Goal: Information Seeking & Learning: Find specific page/section

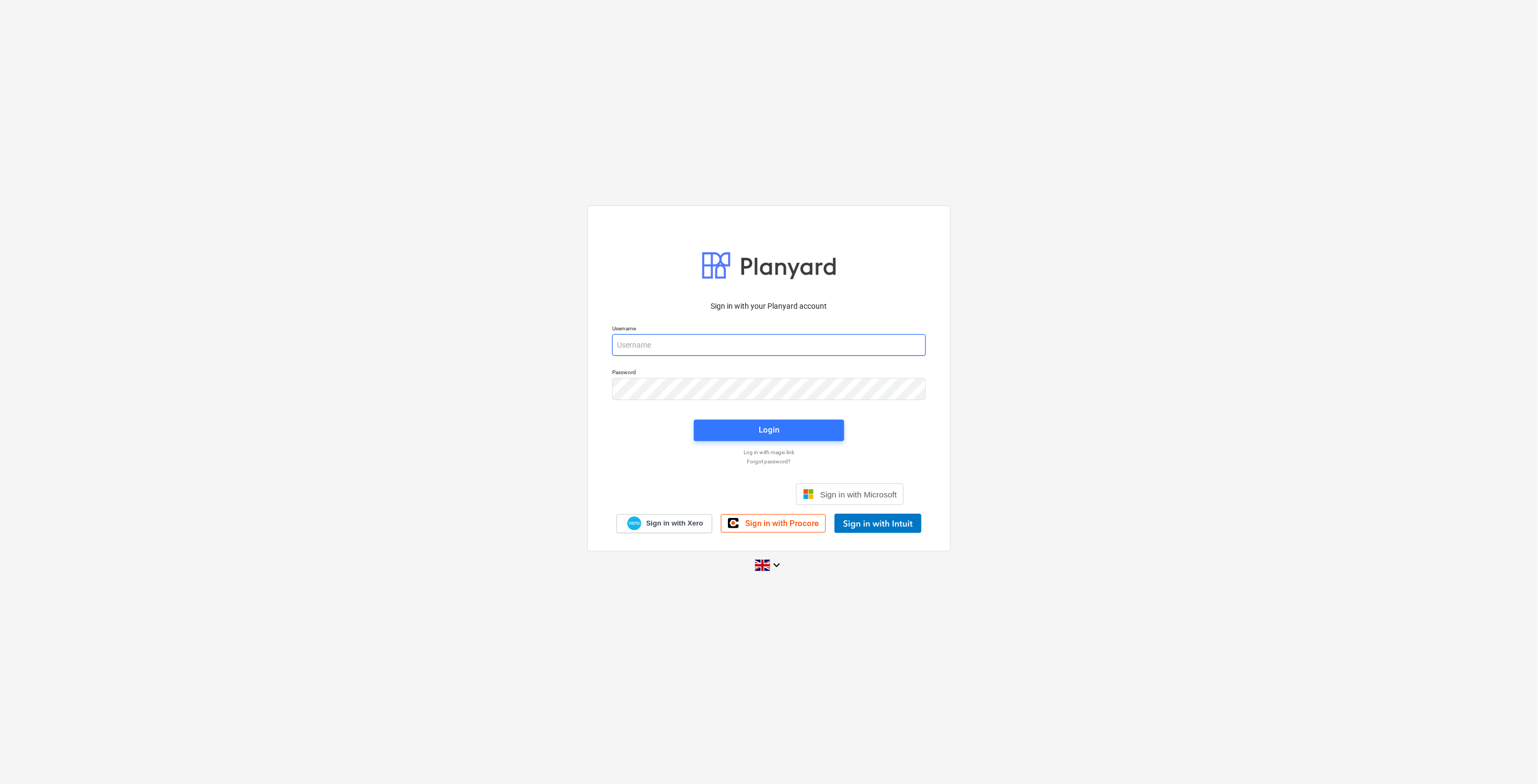
click at [664, 346] on input "email" at bounding box center [769, 345] width 313 height 22
type input "[EMAIL_ADDRESS][PERSON_NAME][DOMAIN_NAME]"
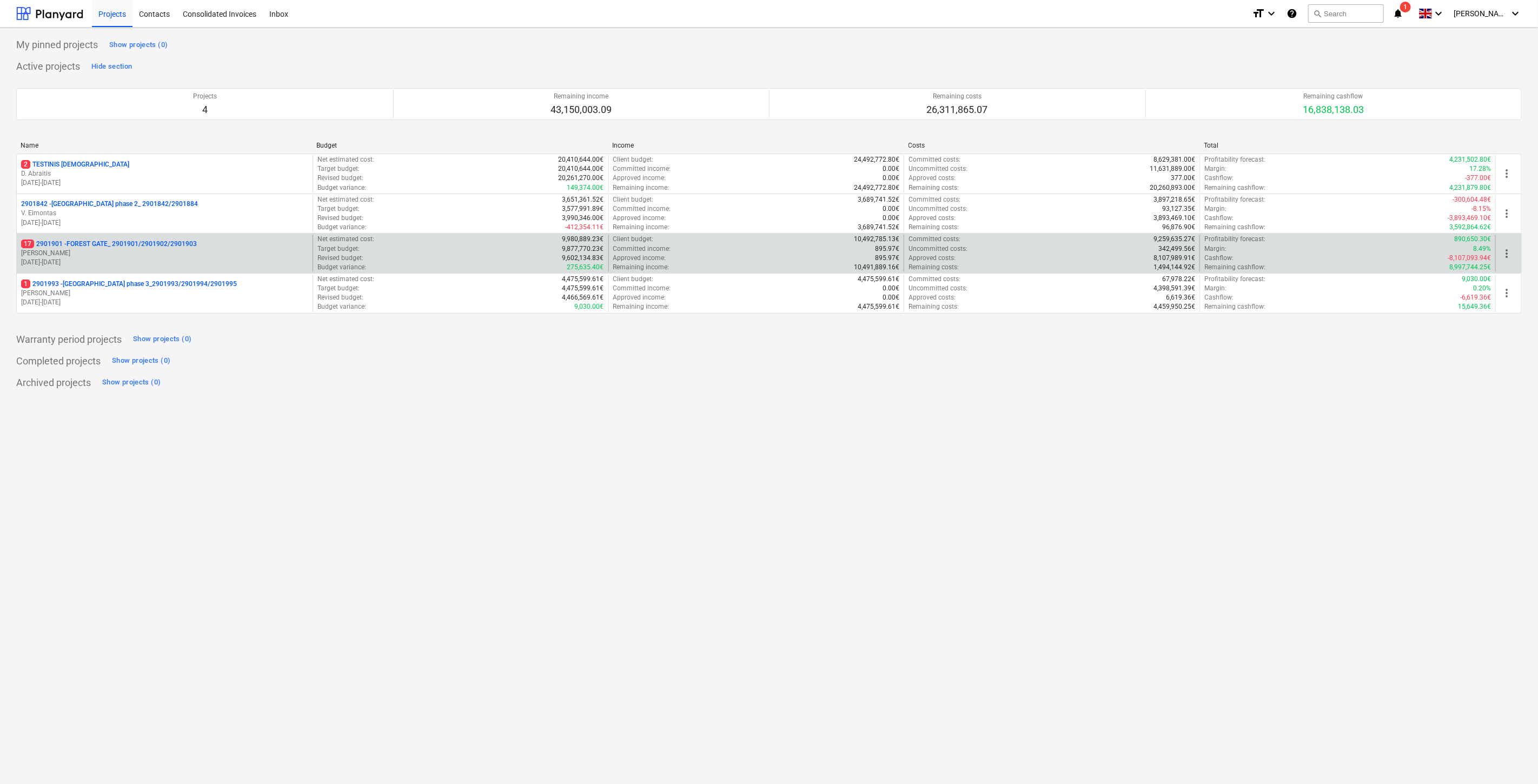
click at [196, 255] on p "[PERSON_NAME]" at bounding box center [164, 253] width 287 height 9
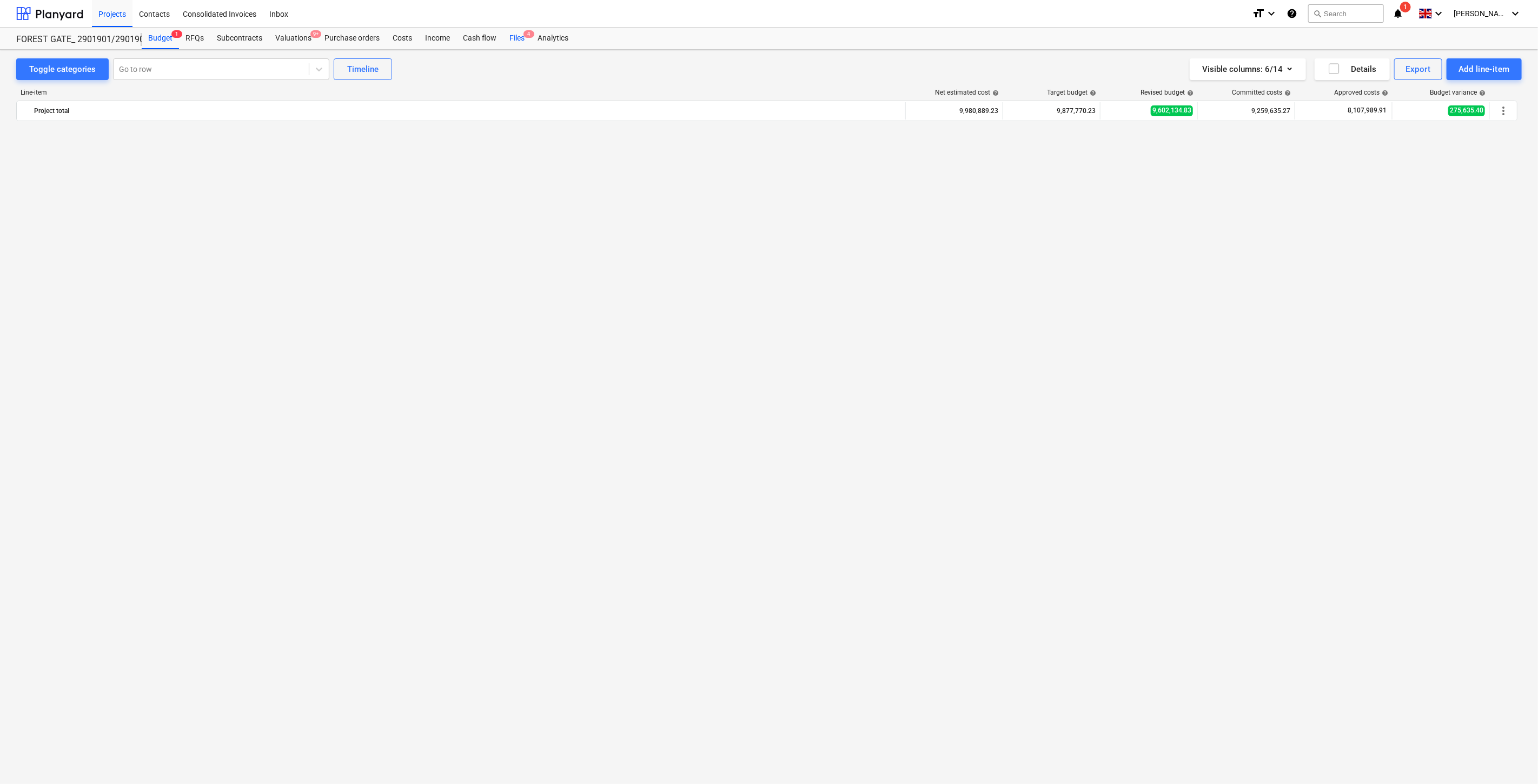
scroll to position [1242, 0]
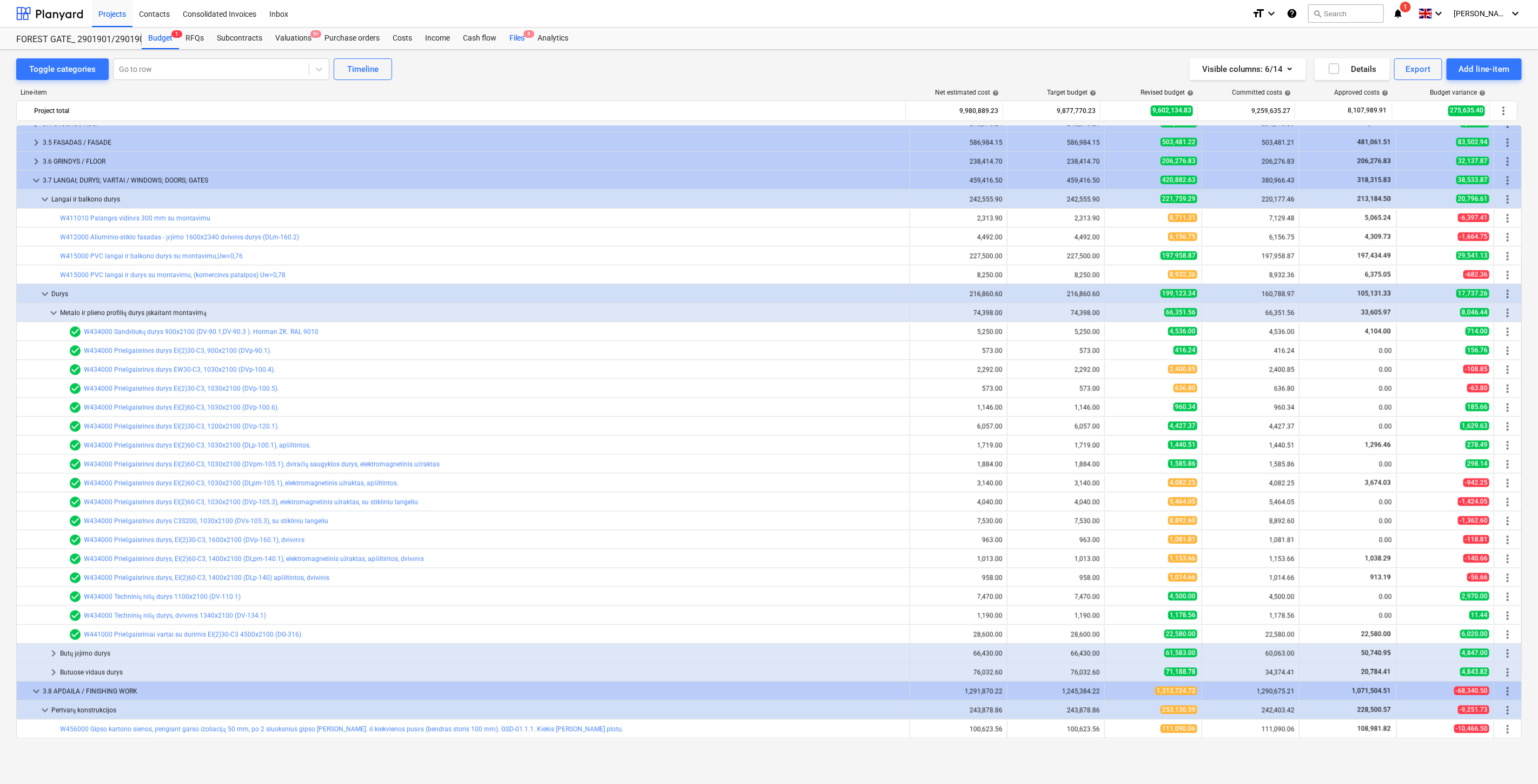
click at [520, 35] on div "Files 4" at bounding box center [517, 38] width 28 height 22
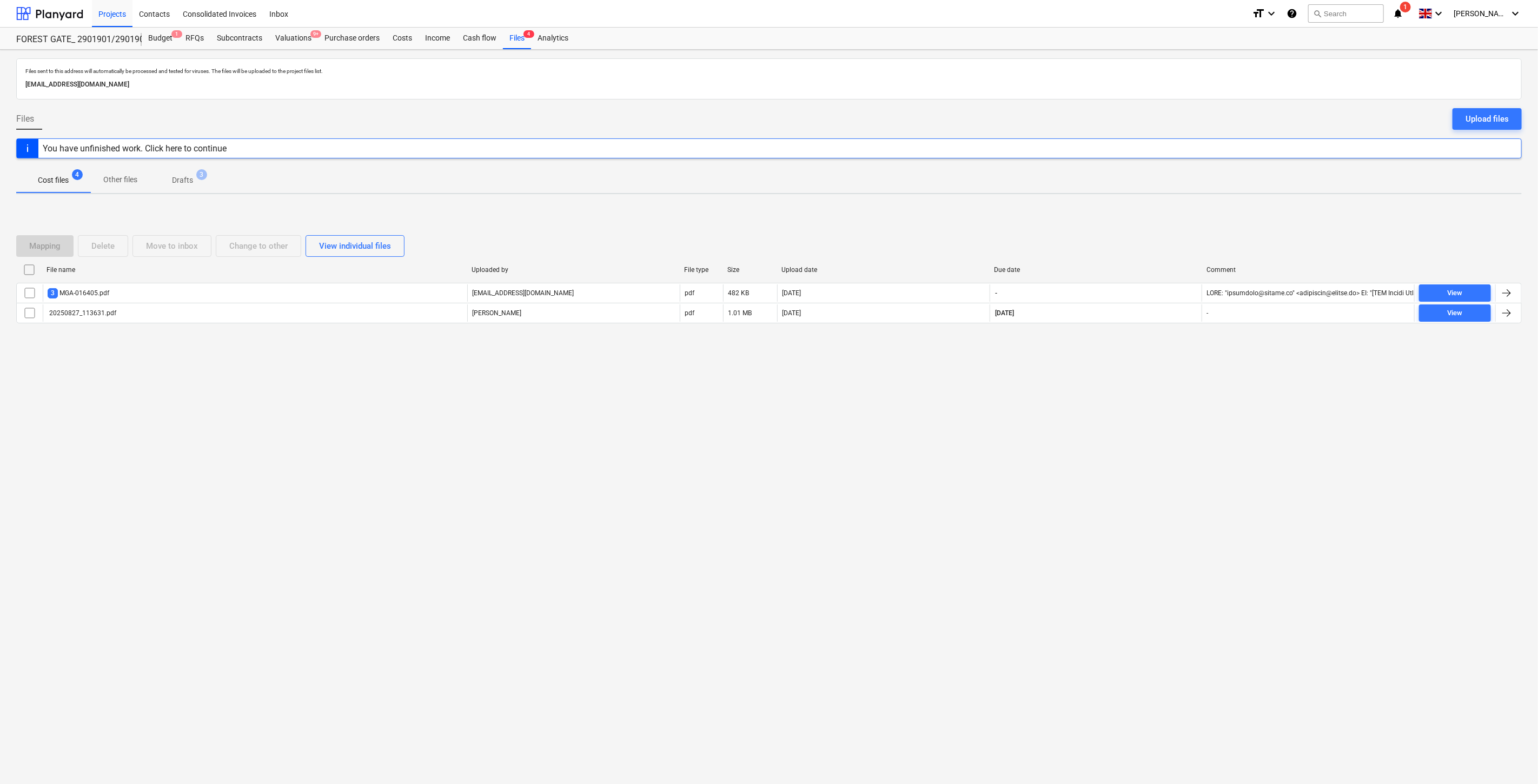
click at [1158, 433] on div "Files sent to this address will automatically be processed and tested for virus…" at bounding box center [769, 417] width 1538 height 734
click at [1177, 408] on div "Files sent to this address will automatically be processed and tested for virus…" at bounding box center [769, 417] width 1538 height 734
click at [1118, 443] on div "Files sent to this address will automatically be processed and tested for virus…" at bounding box center [769, 417] width 1538 height 734
click at [1159, 402] on div "Files sent to this address will automatically be processed and tested for virus…" at bounding box center [769, 417] width 1538 height 734
drag, startPoint x: 1167, startPoint y: 387, endPoint x: 1175, endPoint y: 371, distance: 17.9
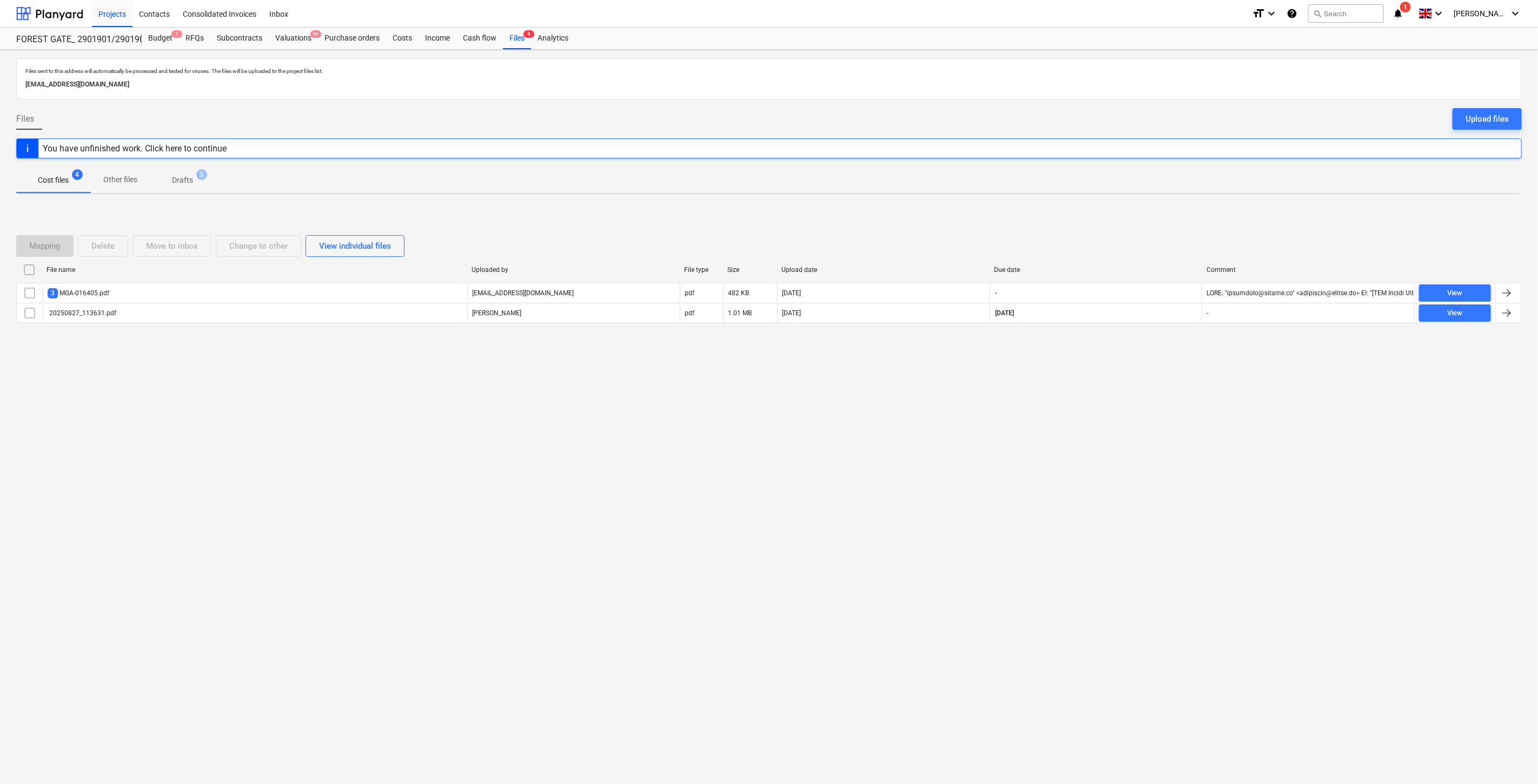
click at [1169, 380] on div "Files sent to this address will automatically be processed and tested for virus…" at bounding box center [769, 417] width 1538 height 734
click at [1179, 361] on div "Mapping Delete Move to inbox Change to other View individual files File name Up…" at bounding box center [769, 284] width 1506 height 162
click at [1123, 435] on div "Files sent to this address will automatically be processed and tested for virus…" at bounding box center [769, 417] width 1538 height 734
click at [1146, 400] on div "Files sent to this address will automatically be processed and tested for virus…" at bounding box center [769, 417] width 1538 height 734
drag, startPoint x: 1139, startPoint y: 225, endPoint x: 1176, endPoint y: 206, distance: 41.6
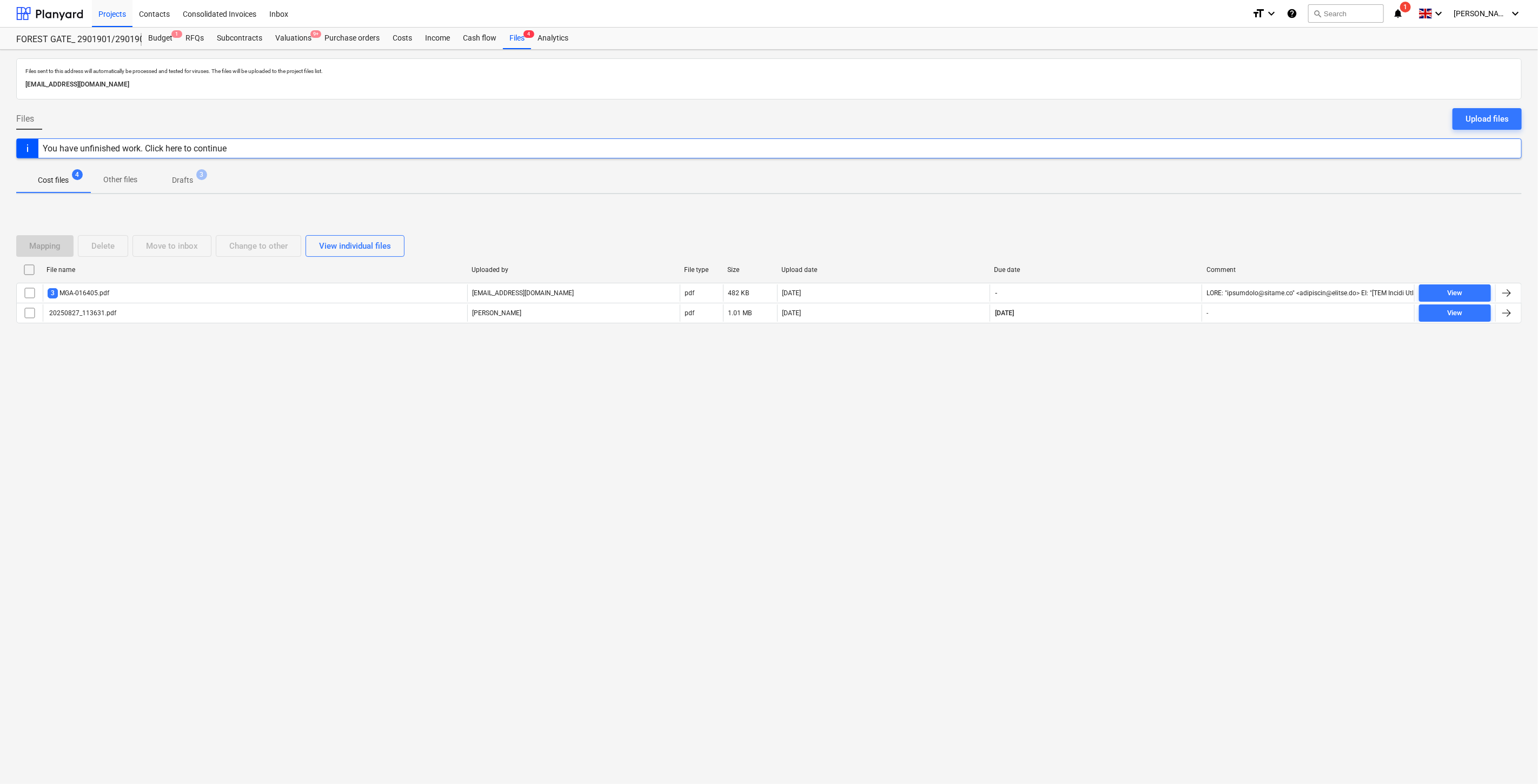
click at [1140, 225] on div "Mapping Delete Move to inbox Change to other View individual files File name Up…" at bounding box center [769, 283] width 1506 height 123
click at [1176, 206] on div "Mapping Delete Move to inbox Change to other View individual files File name Up…" at bounding box center [769, 284] width 1506 height 162
click at [296, 35] on div "Valuations 9+" at bounding box center [293, 38] width 49 height 22
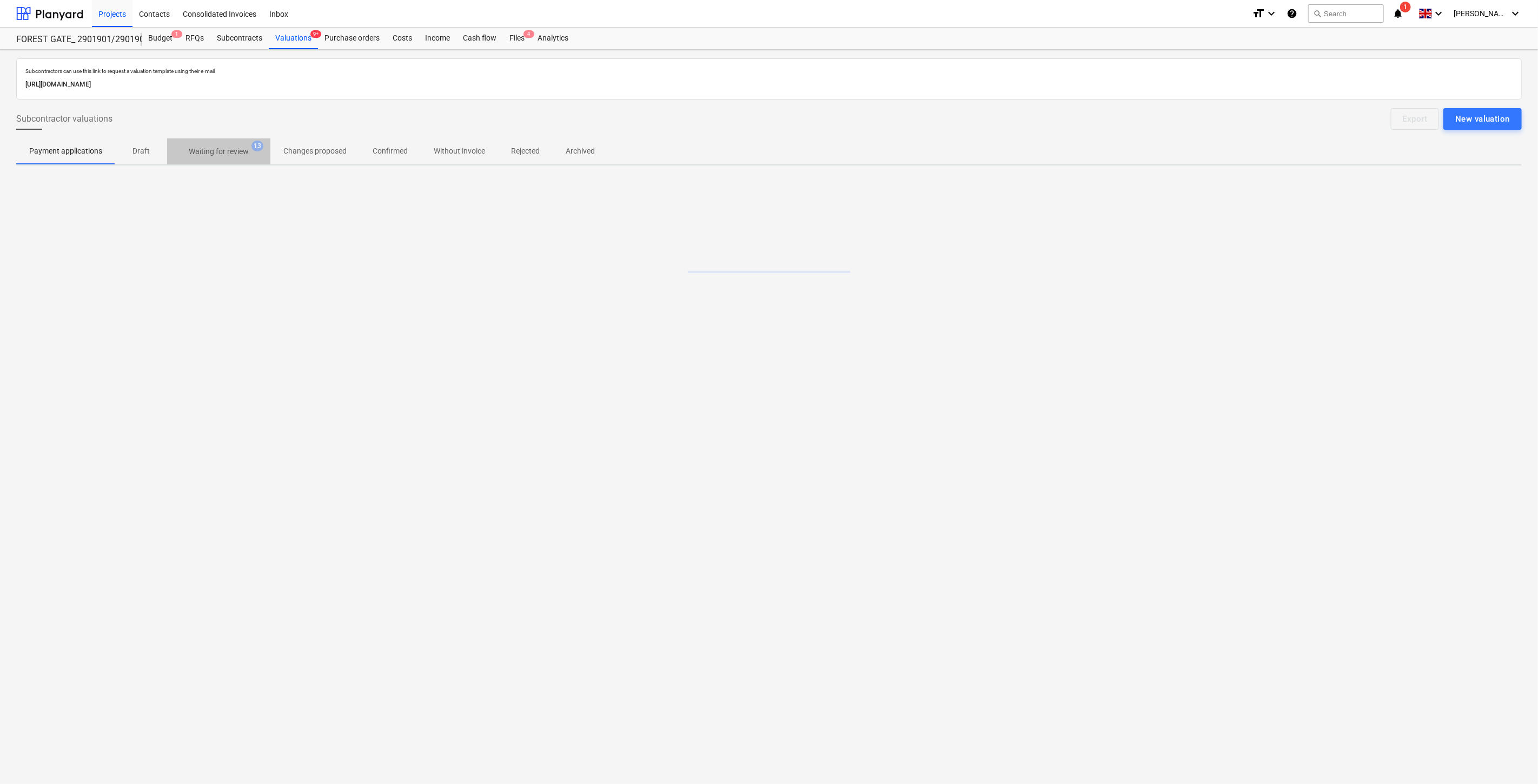
click at [223, 152] on p "Waiting for review" at bounding box center [218, 151] width 60 height 11
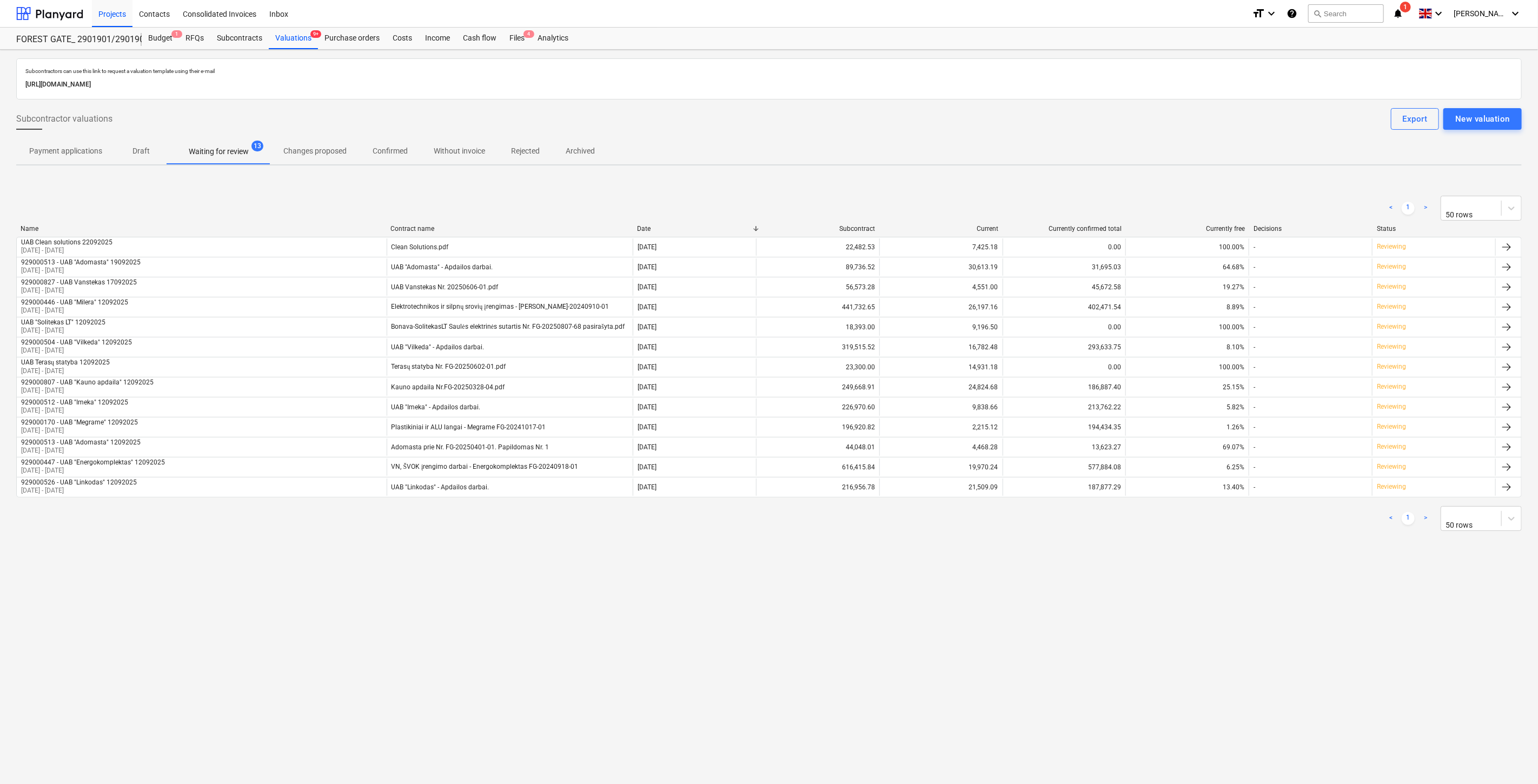
click at [1179, 573] on div "Subcontractors can use this link to request a valuation template using their e-…" at bounding box center [769, 417] width 1538 height 734
click at [1185, 570] on div "Subcontractors can use this link to request a valuation template using their e-…" at bounding box center [769, 417] width 1538 height 734
click at [1191, 566] on div "Subcontractors can use this link to request a valuation template using their e-…" at bounding box center [769, 417] width 1538 height 734
click at [1204, 553] on div "Subcontractors can use this link to request a valuation template using their e-…" at bounding box center [769, 417] width 1538 height 734
click at [1177, 640] on div "Subcontractors can use this link to request a valuation template using their e-…" at bounding box center [769, 417] width 1538 height 734
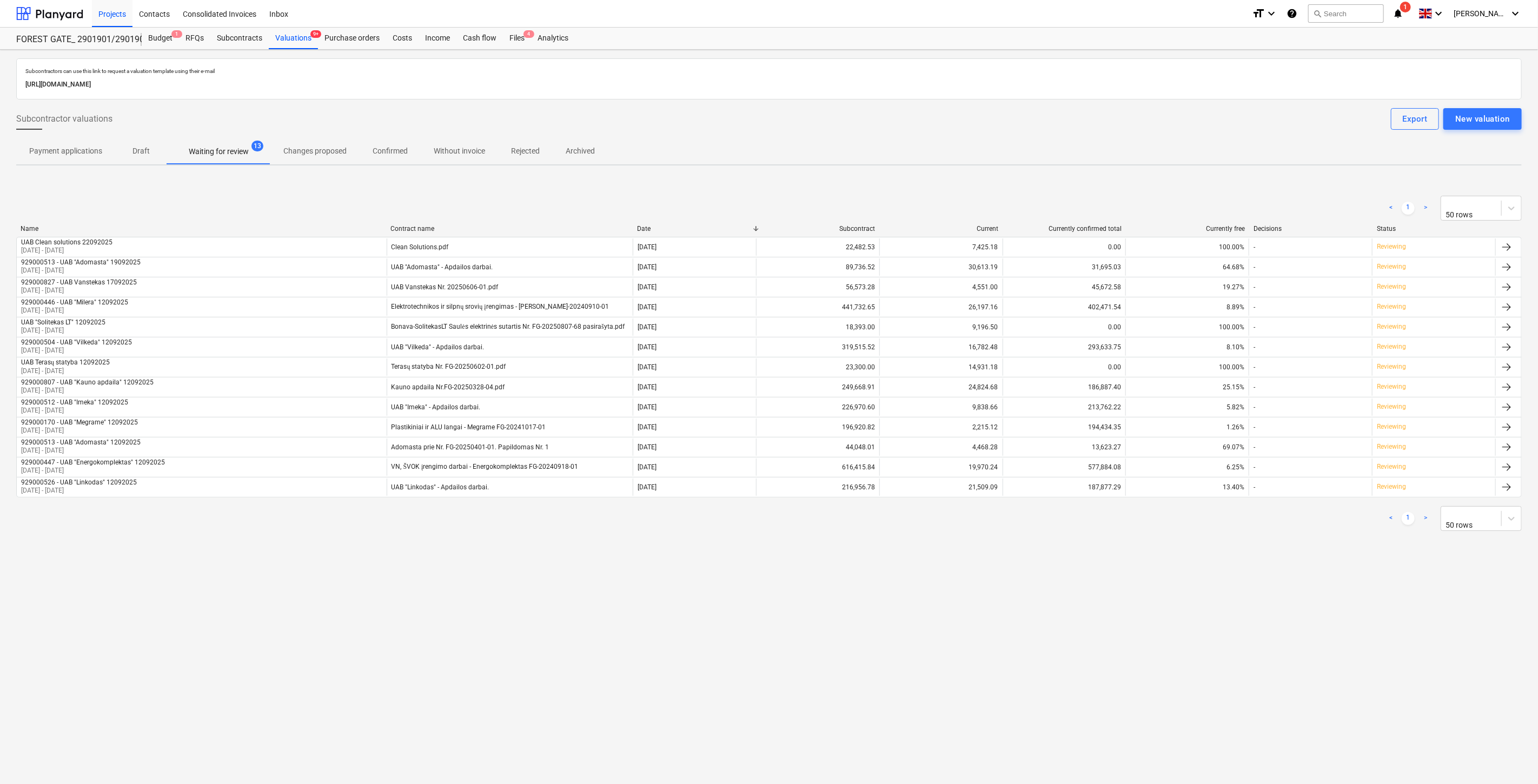
drag, startPoint x: 1194, startPoint y: 620, endPoint x: 945, endPoint y: 666, distance: 253.2
click at [1183, 622] on div "Subcontractors can use this link to request a valuation template using their e-…" at bounding box center [769, 417] width 1538 height 734
click at [1214, 573] on div "Subcontractors can use this link to request a valuation template using their e-…" at bounding box center [769, 417] width 1538 height 734
click at [1215, 559] on div "Subcontractors can use this link to request a valuation template using their e-…" at bounding box center [769, 417] width 1538 height 734
click at [1195, 202] on div "< 1 > 50 rows" at bounding box center [769, 208] width 1506 height 25
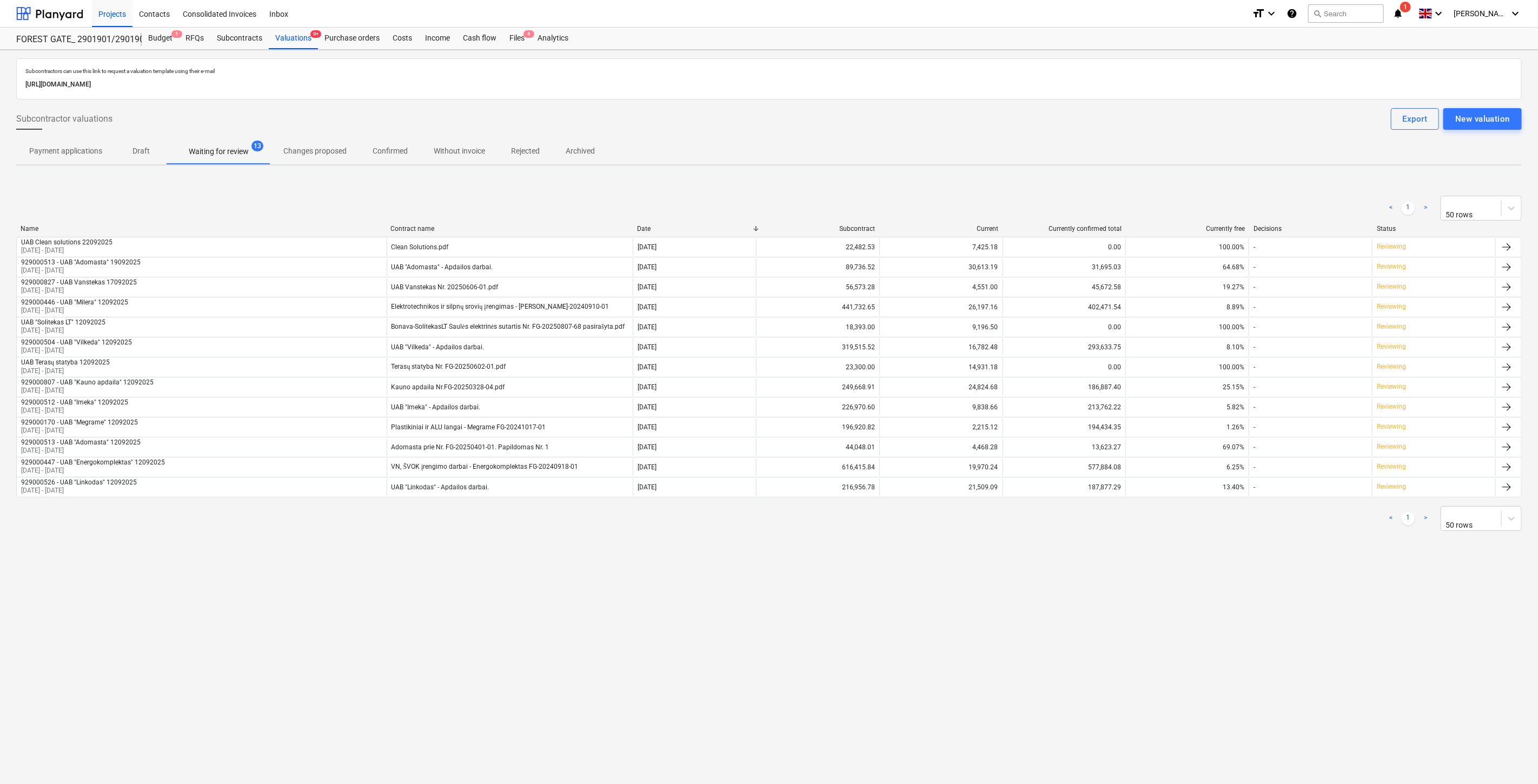
click at [1206, 196] on div "< 1 > 50 rows" at bounding box center [769, 208] width 1506 height 25
drag, startPoint x: 1217, startPoint y: 184, endPoint x: 1223, endPoint y: 177, distance: 9.2
click at [1217, 184] on div "< 1 > 50 rows Name Contract name Date Subcontract Current Currently confirmed t…" at bounding box center [769, 363] width 1506 height 361
click at [1225, 176] on div "Subcontractors can use this link to request a valuation template using their e-…" at bounding box center [769, 305] width 1506 height 494
click at [1210, 189] on div "< 1 > 50 rows Name Contract name Date Subcontract Current Currently confirmed t…" at bounding box center [769, 363] width 1506 height 361
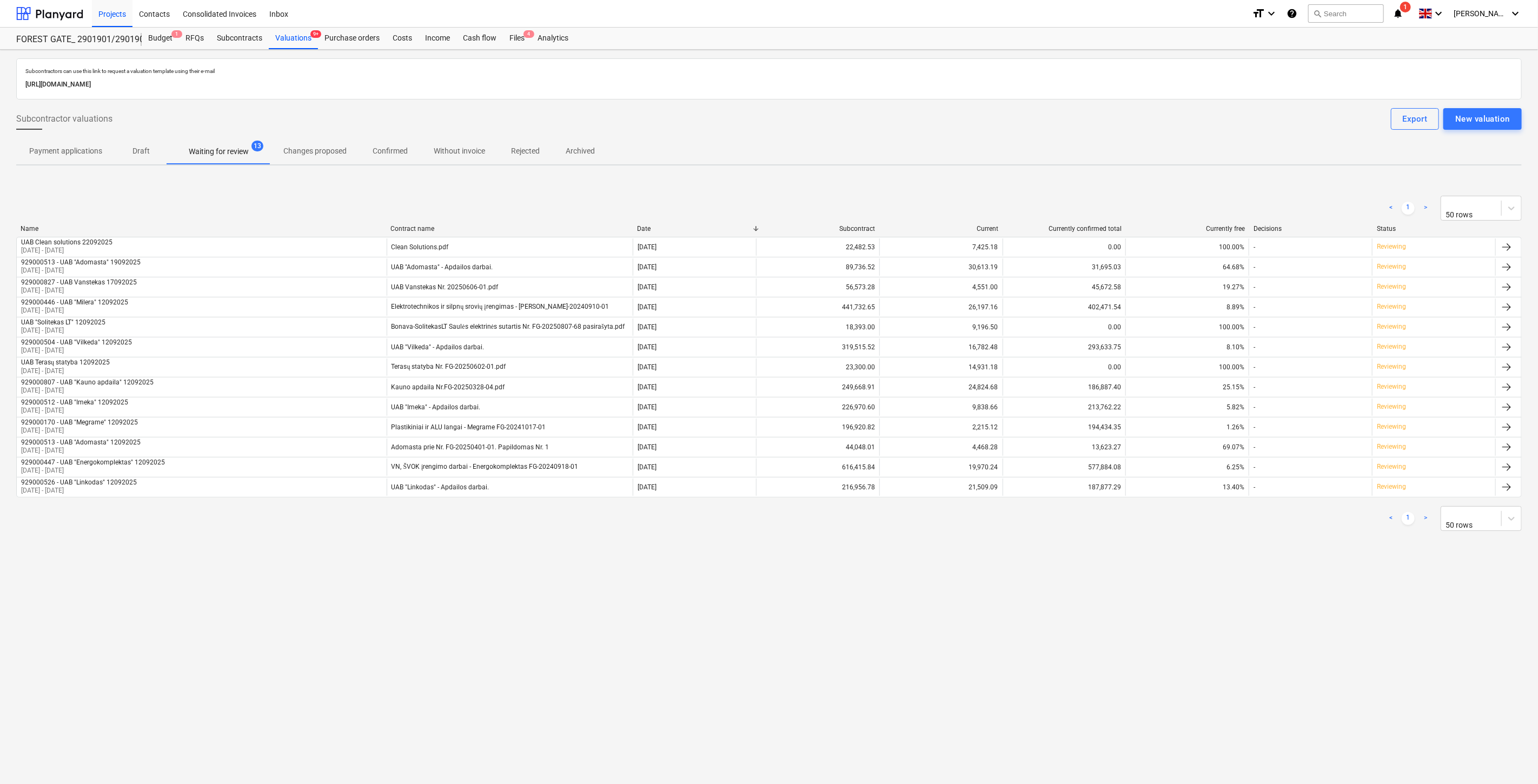
click at [1229, 181] on div "Subcontractors can use this link to request a valuation template using their e-…" at bounding box center [769, 305] width 1506 height 494
click at [1179, 206] on div "< 1 > 50 rows" at bounding box center [769, 208] width 1506 height 25
click at [1204, 187] on div "< 1 > 50 rows Name Contract name Date Subcontract Current Currently confirmed t…" at bounding box center [769, 363] width 1506 height 361
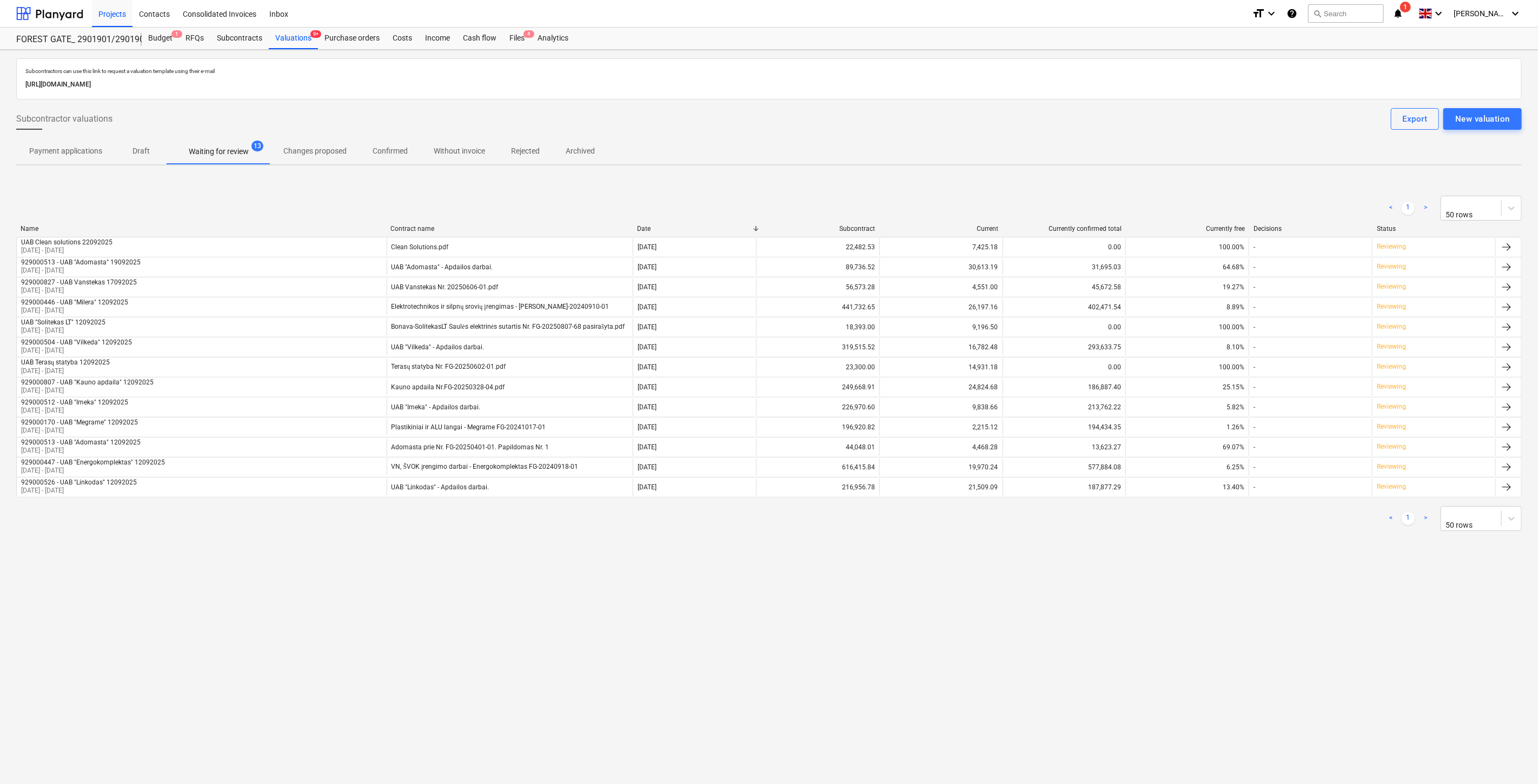
click at [1226, 191] on div "< 1 > 50 rows" at bounding box center [769, 207] width 1506 height 33
click at [1232, 175] on div "Subcontractors can use this link to request a valuation template using their e-…" at bounding box center [769, 305] width 1506 height 494
click at [517, 33] on div "Files 4" at bounding box center [517, 38] width 28 height 22
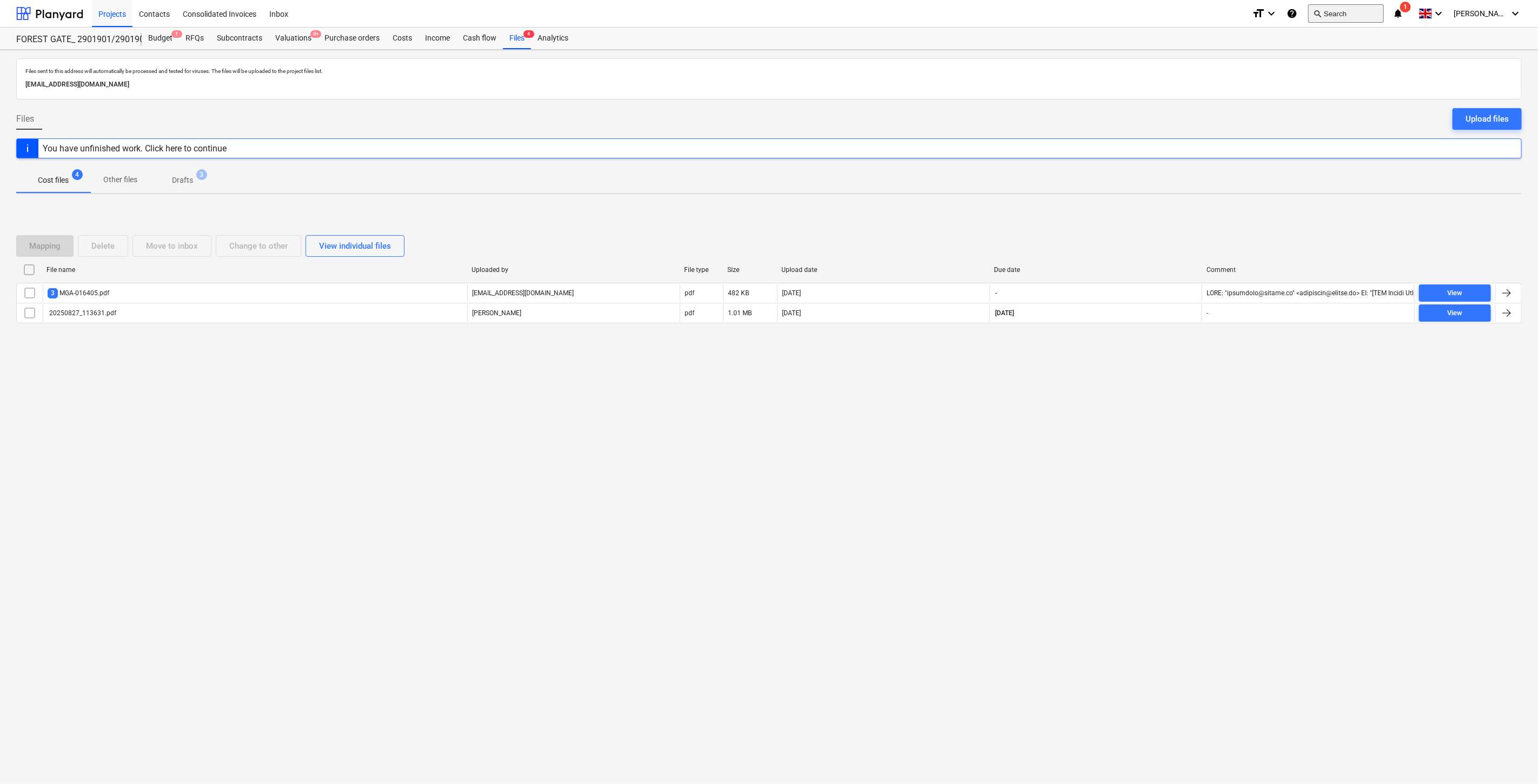
click at [1370, 17] on button "search Search" at bounding box center [1346, 14] width 76 height 18
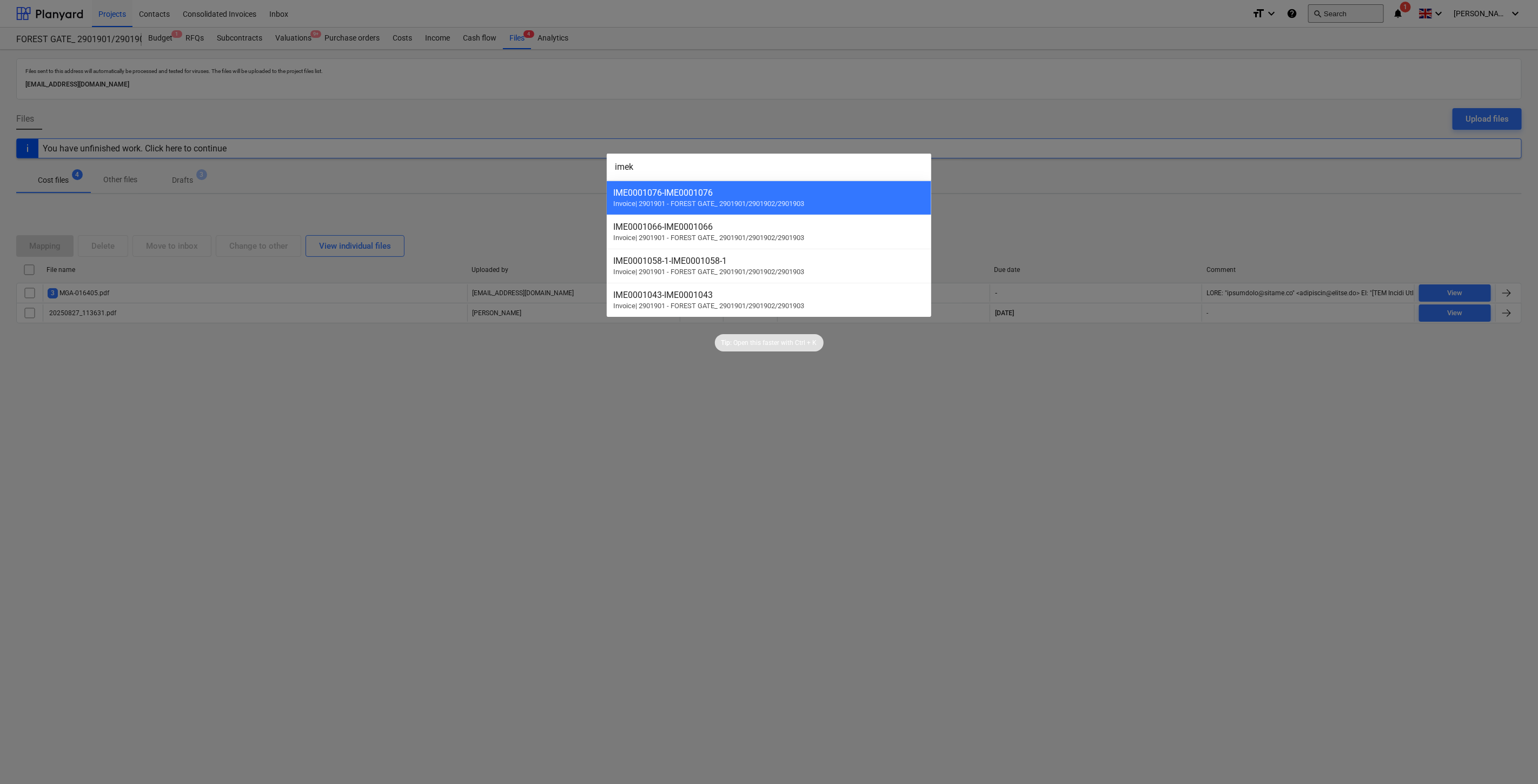
type input "imeka"
click at [753, 194] on div "2901901-SO-107 - UAB "Imeka" - Apdailos darbai." at bounding box center [769, 193] width 311 height 11
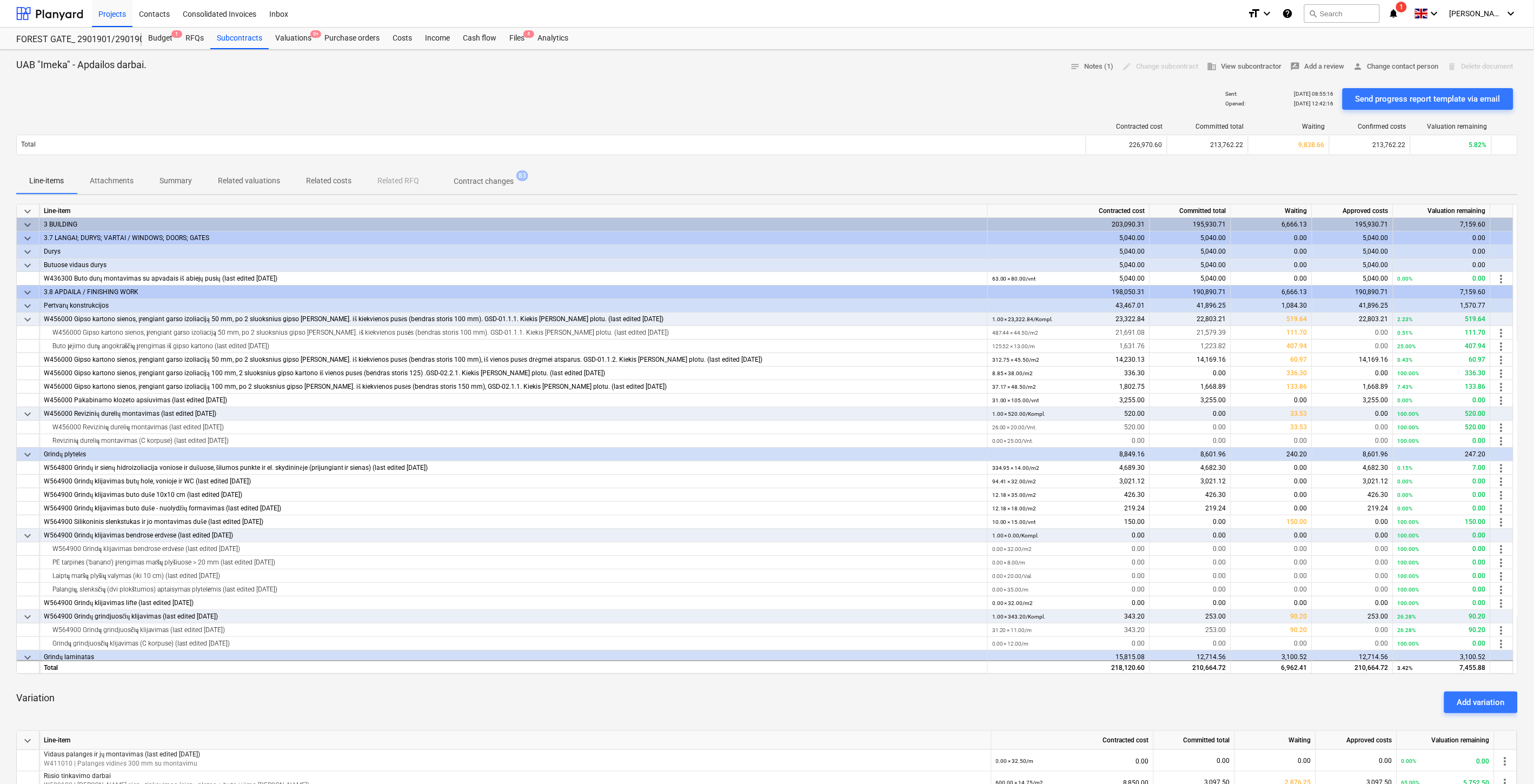
click at [323, 177] on p "Related costs" at bounding box center [328, 181] width 45 height 11
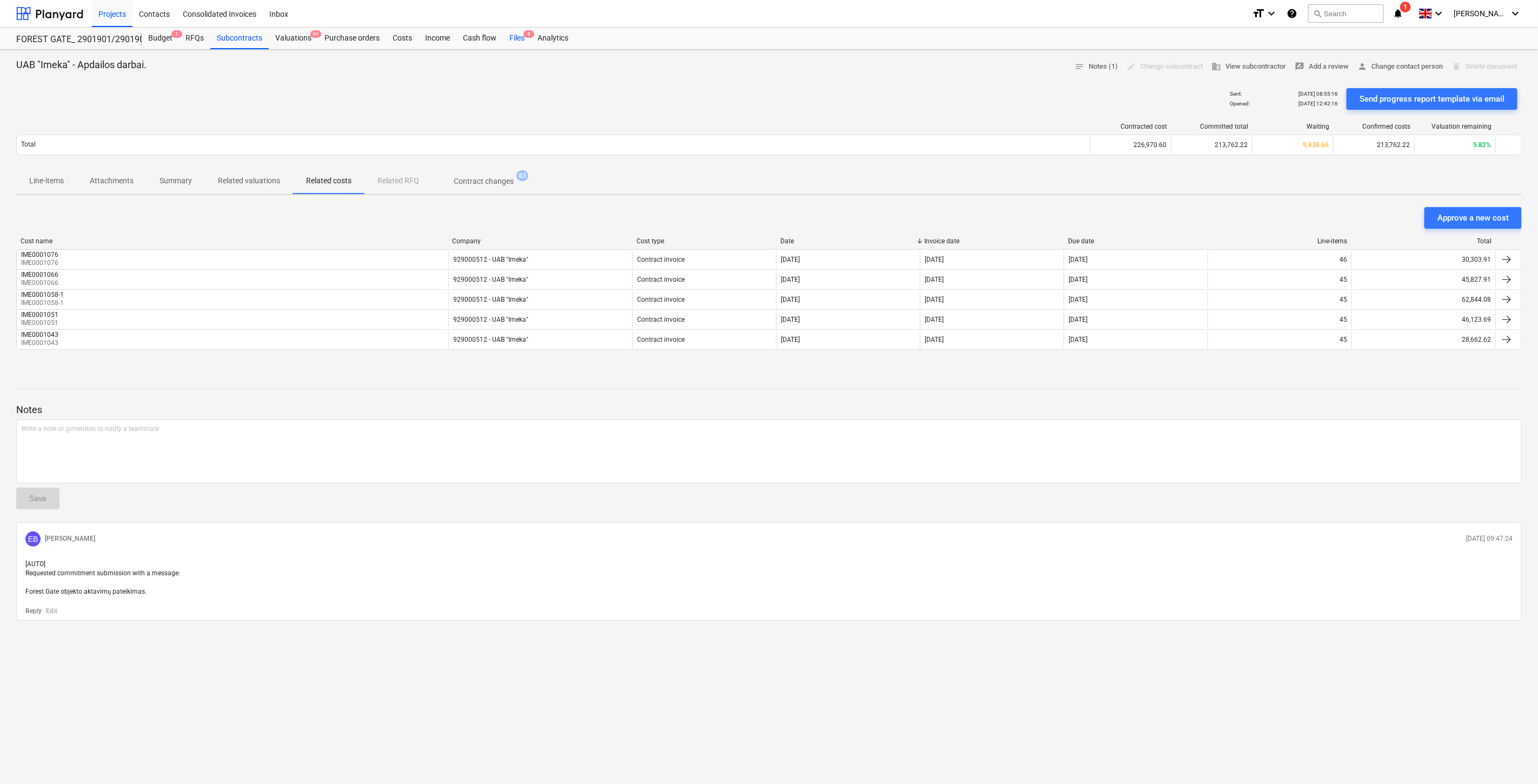
click at [516, 39] on div "Files 4" at bounding box center [517, 38] width 28 height 22
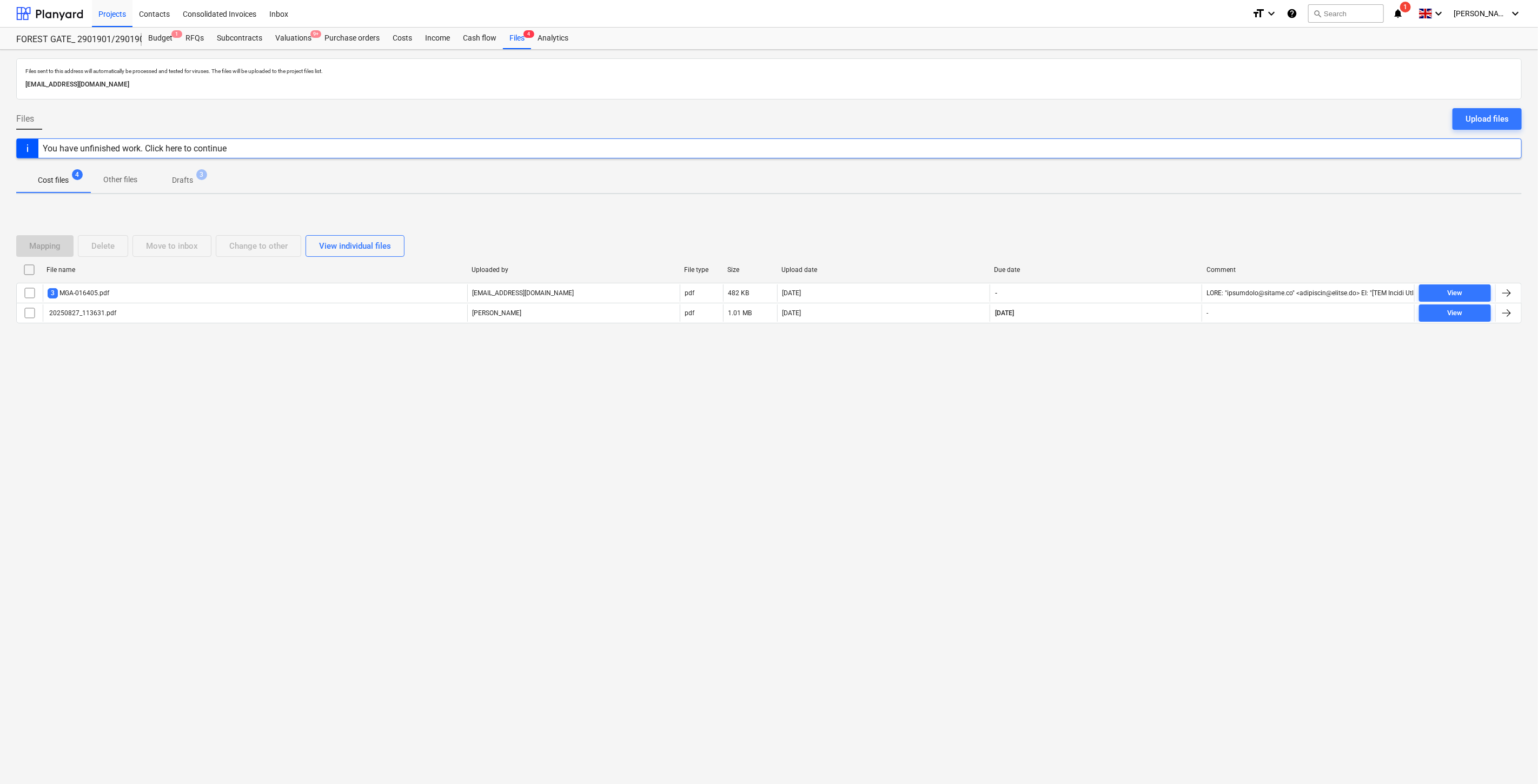
drag, startPoint x: 905, startPoint y: 437, endPoint x: 963, endPoint y: 420, distance: 60.4
click at [909, 436] on div "Files sent to this address will automatically be processed and tested for virus…" at bounding box center [769, 417] width 1538 height 734
drag, startPoint x: 963, startPoint y: 420, endPoint x: 0, endPoint y: 478, distance: 964.7
click at [961, 420] on div "Files sent to this address will automatically be processed and tested for virus…" at bounding box center [769, 417] width 1538 height 734
click at [942, 469] on div "Files sent to this address will automatically be processed and tested for virus…" at bounding box center [769, 417] width 1538 height 734
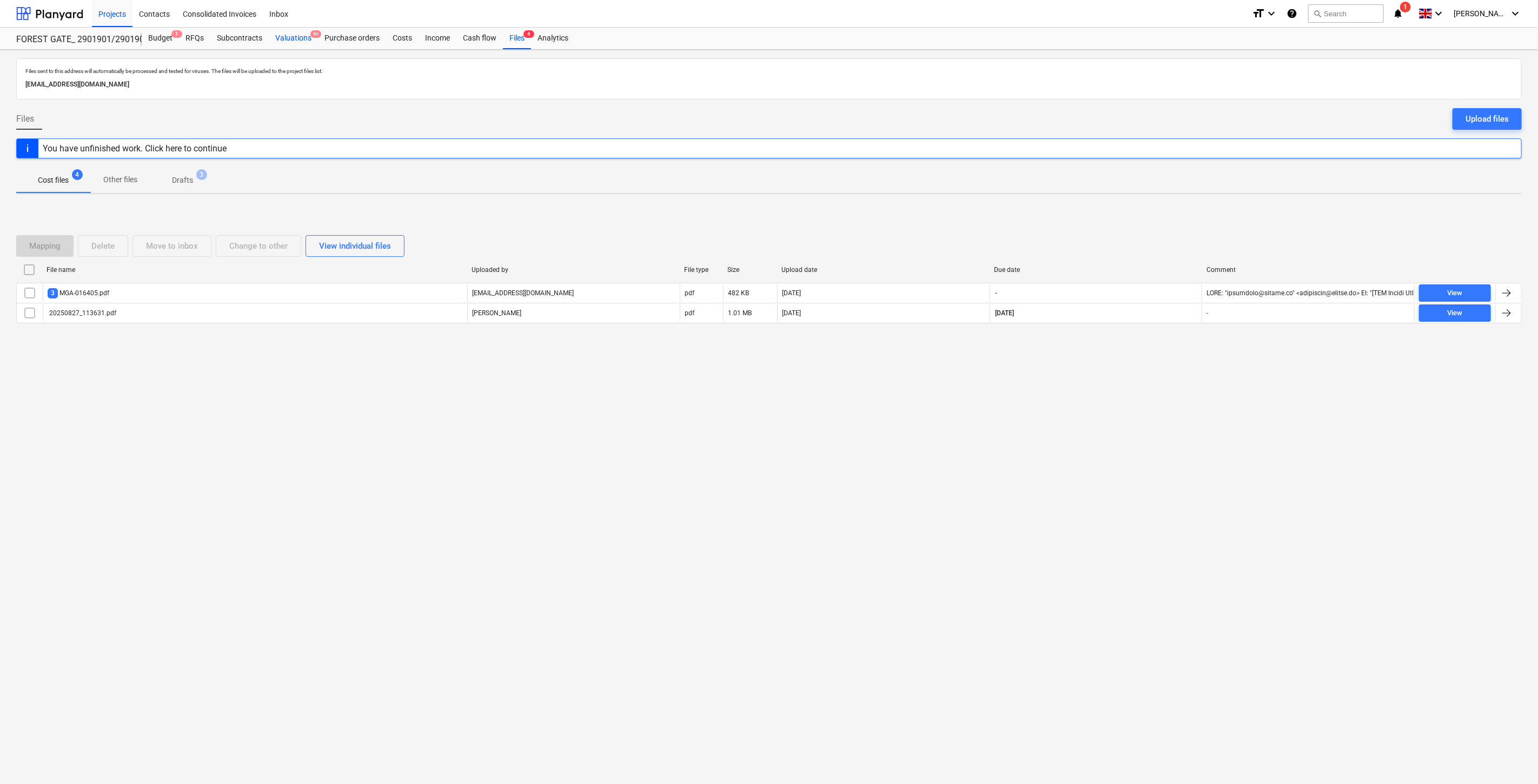
drag, startPoint x: 304, startPoint y: 37, endPoint x: 300, endPoint y: 44, distance: 8.1
click at [304, 37] on div "Valuations 9+" at bounding box center [293, 38] width 49 height 22
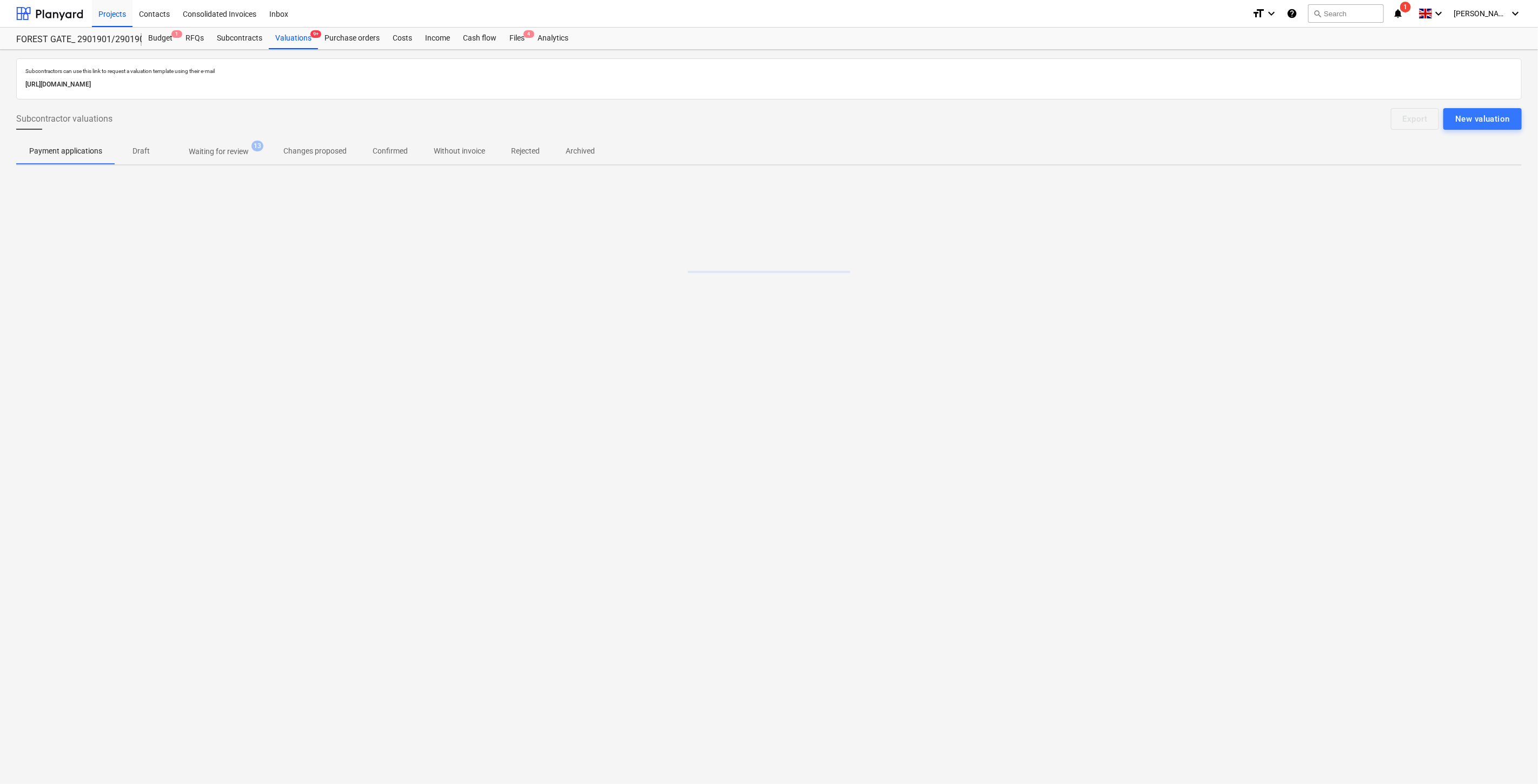
click at [199, 149] on p "Waiting for review" at bounding box center [218, 151] width 60 height 11
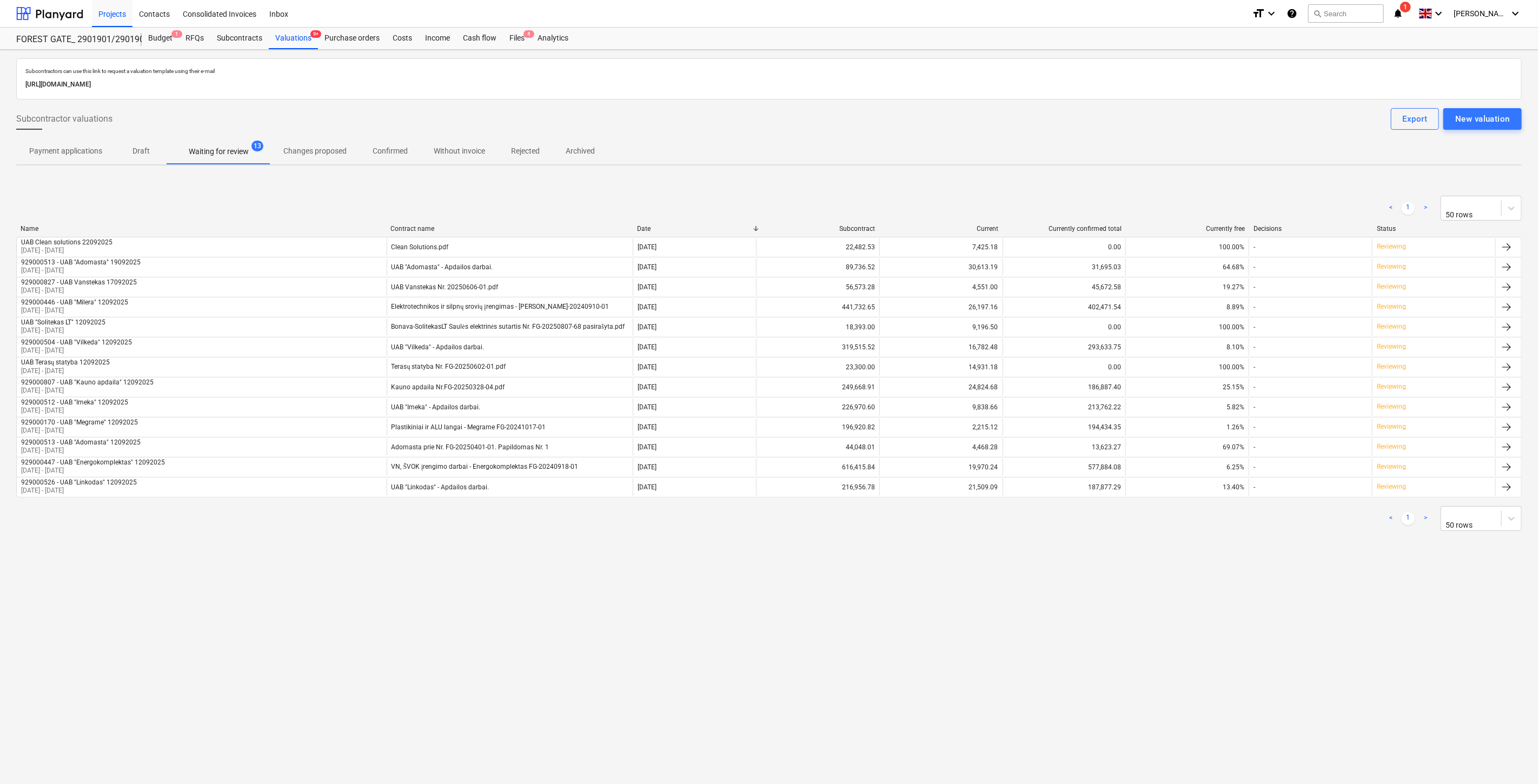
click at [561, 595] on div "Subcontractors can use this link to request a valuation template using their e-…" at bounding box center [769, 417] width 1538 height 734
click at [569, 586] on div "Subcontractors can use this link to request a valuation template using their e-…" at bounding box center [769, 417] width 1538 height 734
drag, startPoint x: 867, startPoint y: 635, endPoint x: 925, endPoint y: 600, distance: 67.7
click at [867, 635] on div "Subcontractors can use this link to request a valuation template using their e-…" at bounding box center [769, 417] width 1538 height 734
click at [925, 600] on div "Subcontractors can use this link to request a valuation template using their e-…" at bounding box center [769, 417] width 1538 height 734
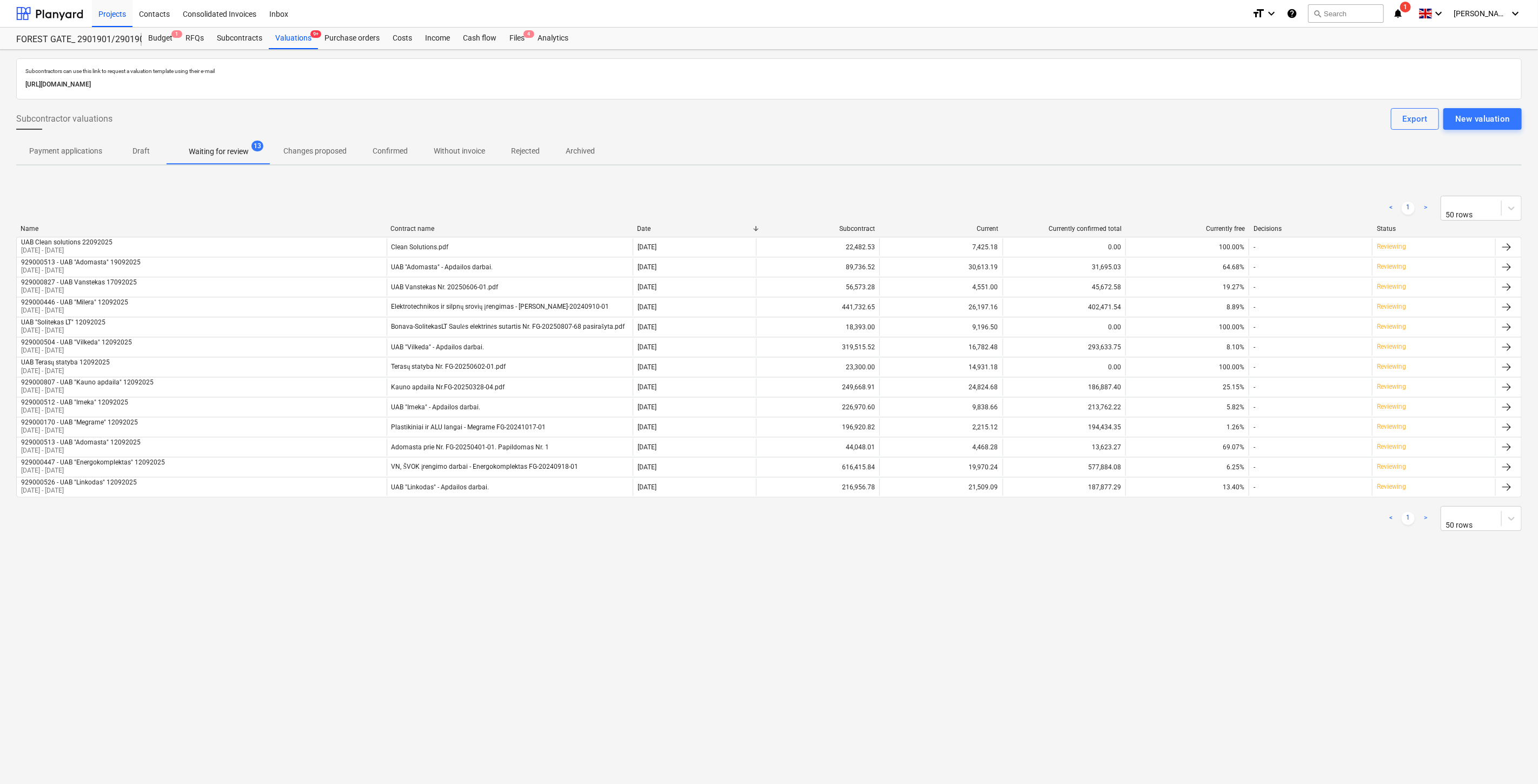
click at [1215, 181] on div "Subcontractors can use this link to request a valuation template using their e-…" at bounding box center [769, 305] width 1506 height 494
click at [1225, 175] on div "Subcontractors can use this link to request a valuation template using their e-…" at bounding box center [769, 305] width 1506 height 494
click at [1225, 175] on div "Subcontractors can use this link to request a valuation template using their e-…" at bounding box center [769, 305] width 1506 height 494
click at [1232, 169] on div "Subcontractors can use this link to request a valuation template using their e-…" at bounding box center [769, 305] width 1506 height 494
click at [1166, 201] on div "< 1 > 50 rows" at bounding box center [769, 208] width 1506 height 25
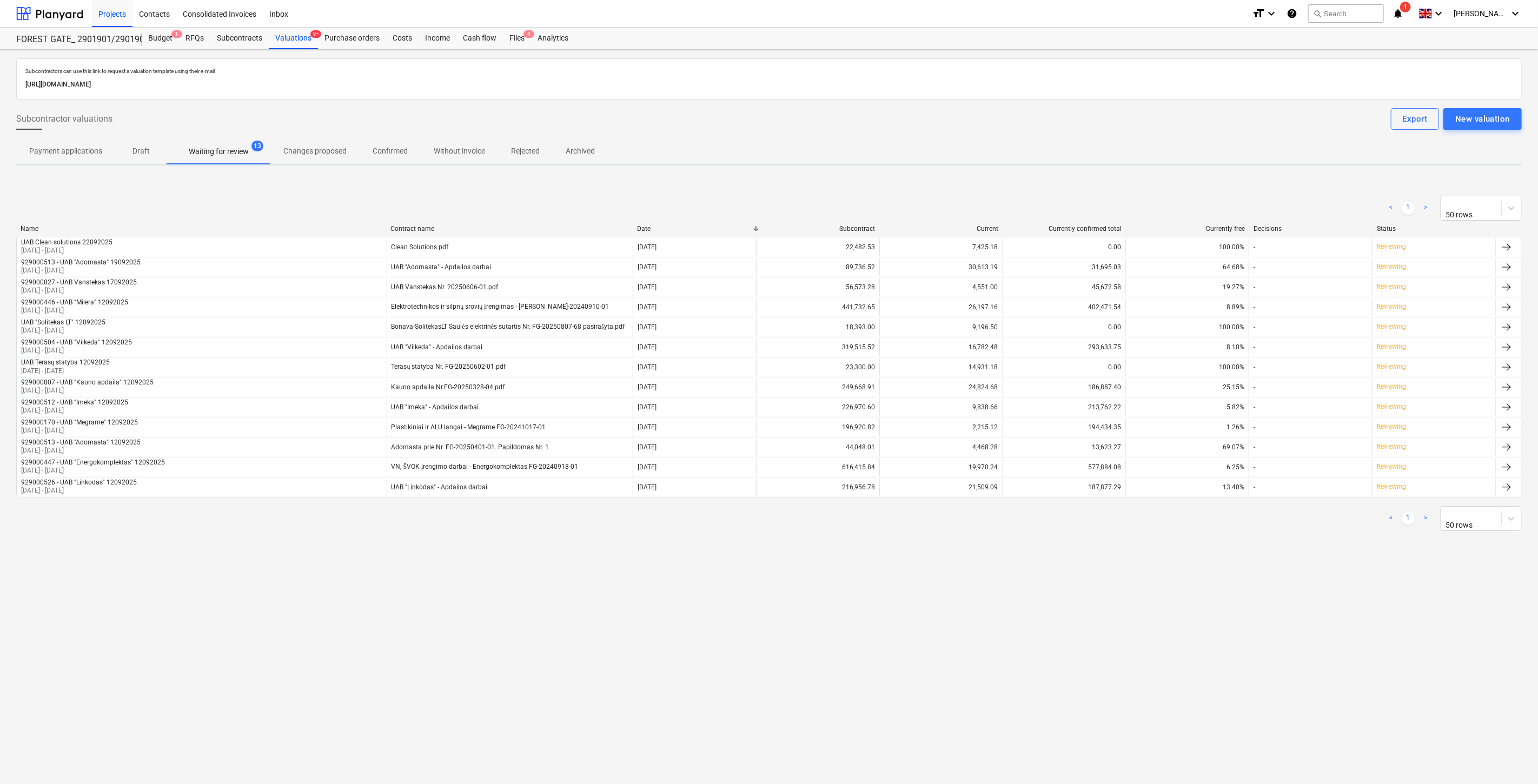
click at [1204, 188] on div "< 1 > 50 rows Name Contract name Date Subcontract Current Currently confirmed t…" at bounding box center [769, 363] width 1506 height 361
click at [1213, 183] on div "< 1 > 50 rows Name Contract name Date Subcontract Current Currently confirmed t…" at bounding box center [769, 363] width 1506 height 361
click at [1223, 176] on div "Subcontractors can use this link to request a valuation template using their e-…" at bounding box center [769, 305] width 1506 height 494
click at [1198, 196] on div "< 1 > 50 rows" at bounding box center [769, 208] width 1506 height 25
click at [1229, 172] on div "Subcontractors can use this link to request a valuation template using their e-…" at bounding box center [769, 305] width 1506 height 494
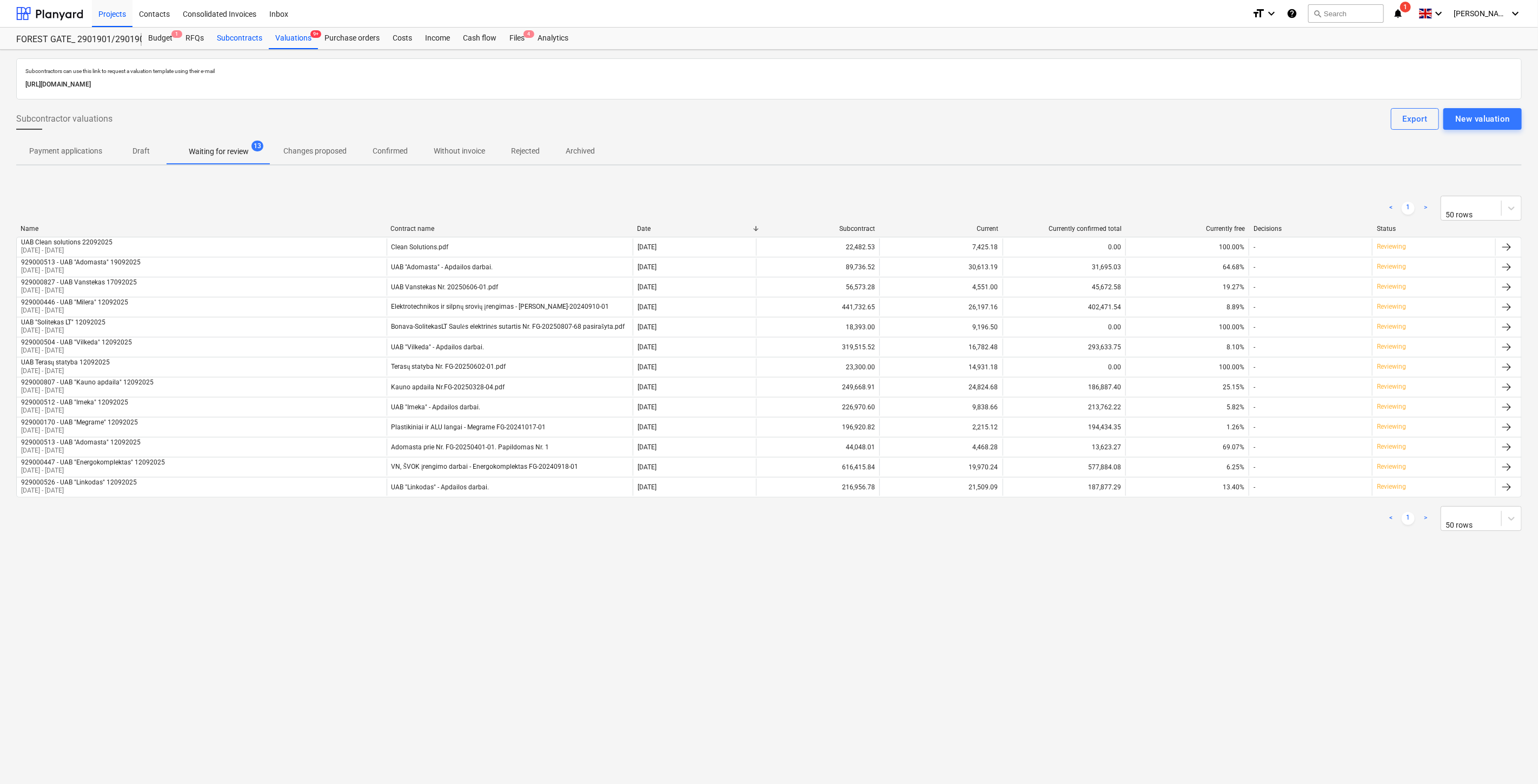
drag, startPoint x: 509, startPoint y: 42, endPoint x: 214, endPoint y: 35, distance: 295.1
click at [509, 42] on div "Files 4" at bounding box center [517, 38] width 28 height 22
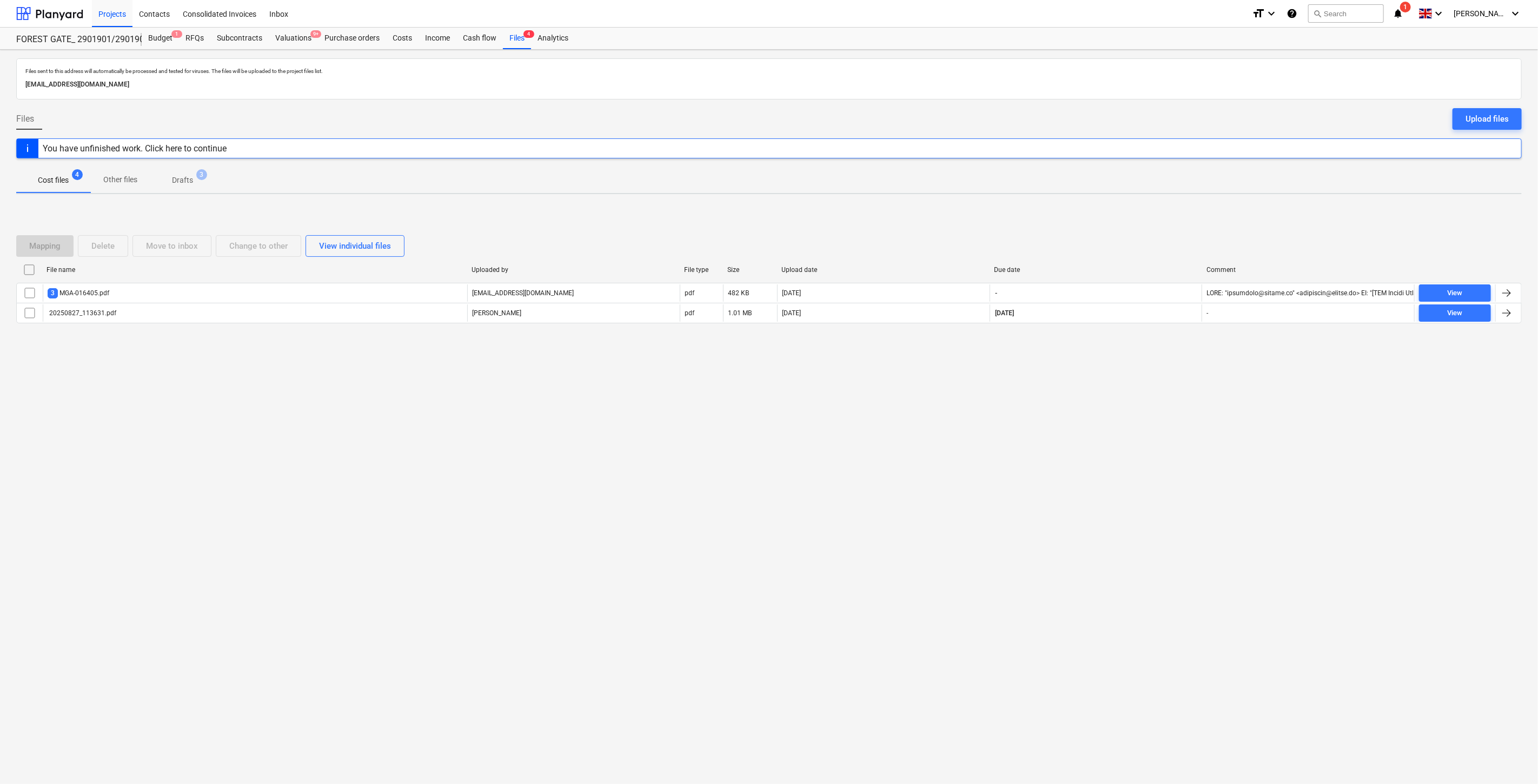
click at [1057, 450] on div "Files sent to this address will automatically be processed and tested for virus…" at bounding box center [769, 417] width 1538 height 734
click at [1, 494] on div "Files sent to this address will automatically be processed and tested for virus…" at bounding box center [769, 417] width 1538 height 734
click at [1158, 368] on div "Files sent to this address will automatically be processed and tested for virus…" at bounding box center [769, 417] width 1538 height 734
click at [1164, 354] on div "Mapping Delete Move to inbox Change to other View individual files File name Up…" at bounding box center [769, 284] width 1506 height 162
click at [1126, 241] on div "Mapping Delete Move to inbox Change to other View individual files" at bounding box center [769, 246] width 1506 height 22
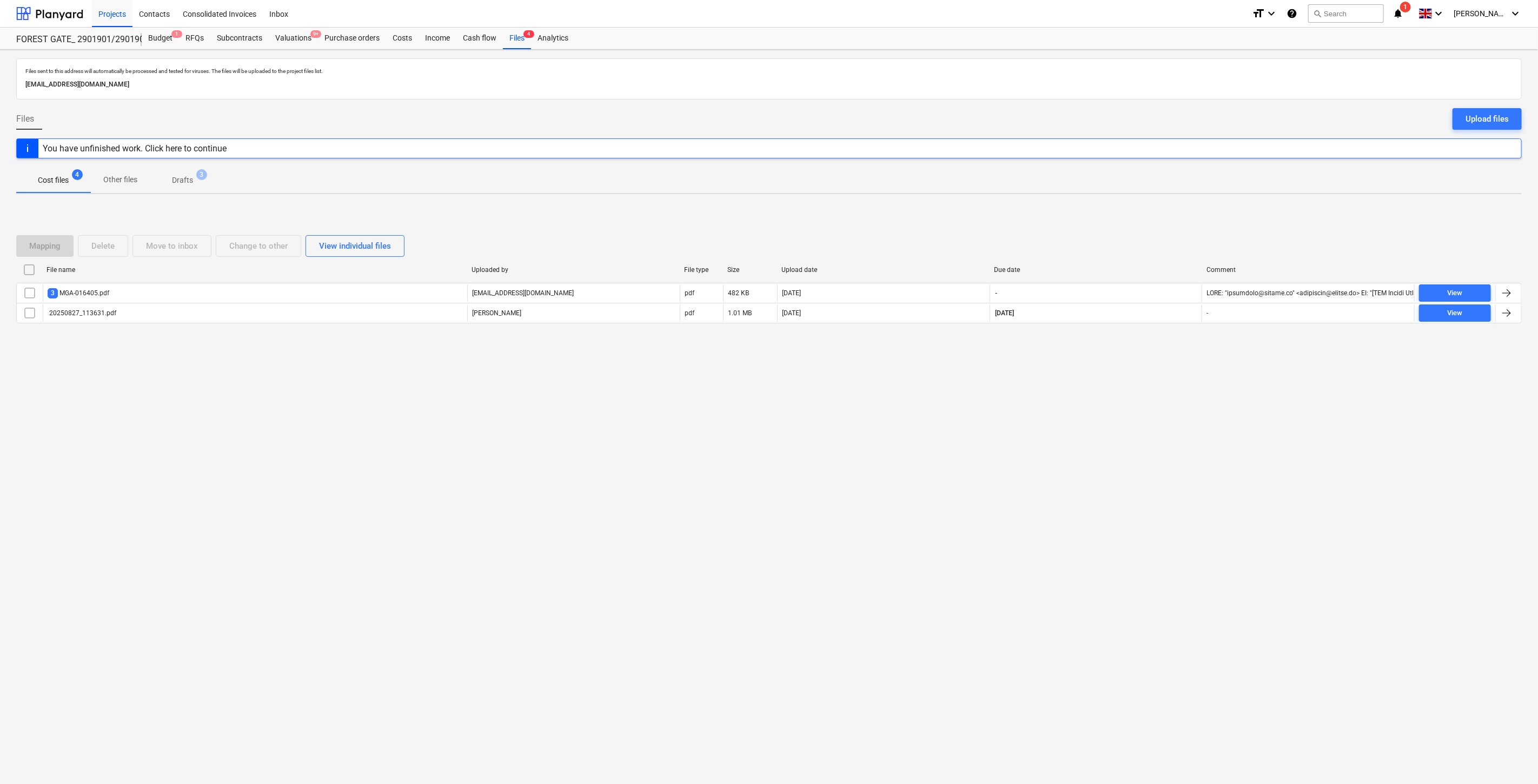
click at [1154, 222] on div "Mapping Delete Move to inbox Change to other View individual files File name Up…" at bounding box center [769, 284] width 1506 height 162
click at [1167, 213] on div "Mapping Delete Move to inbox Change to other View individual files File name Up…" at bounding box center [769, 284] width 1506 height 162
click at [1179, 204] on div "Mapping Delete Move to inbox Change to other View individual files File name Up…" at bounding box center [769, 284] width 1506 height 162
drag, startPoint x: 1127, startPoint y: 220, endPoint x: 1152, endPoint y: 207, distance: 28.2
click at [1127, 219] on div "Mapping Delete Move to inbox Change to other View individual files File name Up…" at bounding box center [769, 284] width 1506 height 162
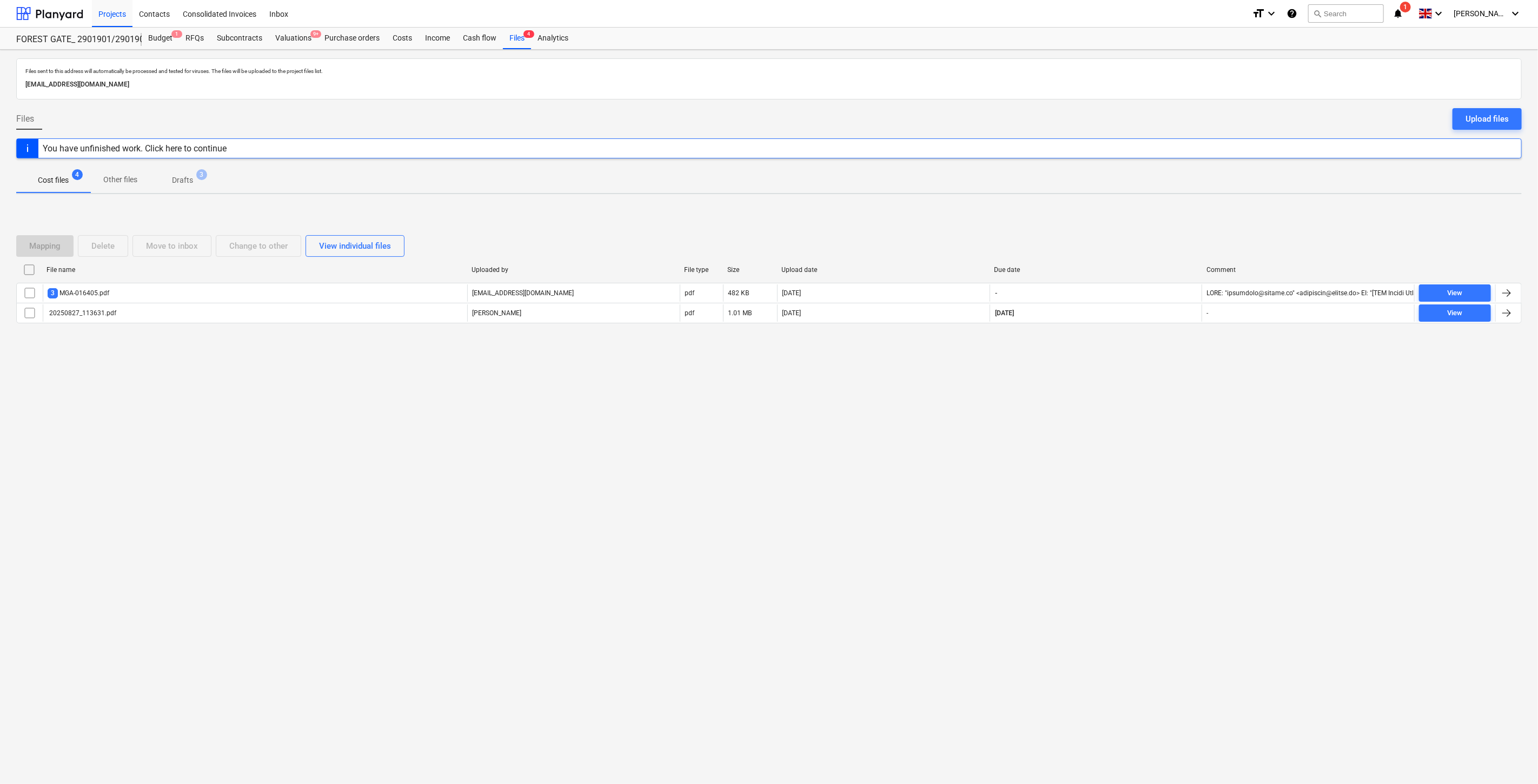
click at [1152, 207] on div "Mapping Delete Move to inbox Change to other View individual files File name Up…" at bounding box center [769, 284] width 1506 height 162
click at [1361, 18] on button "search Search" at bounding box center [1346, 14] width 76 height 18
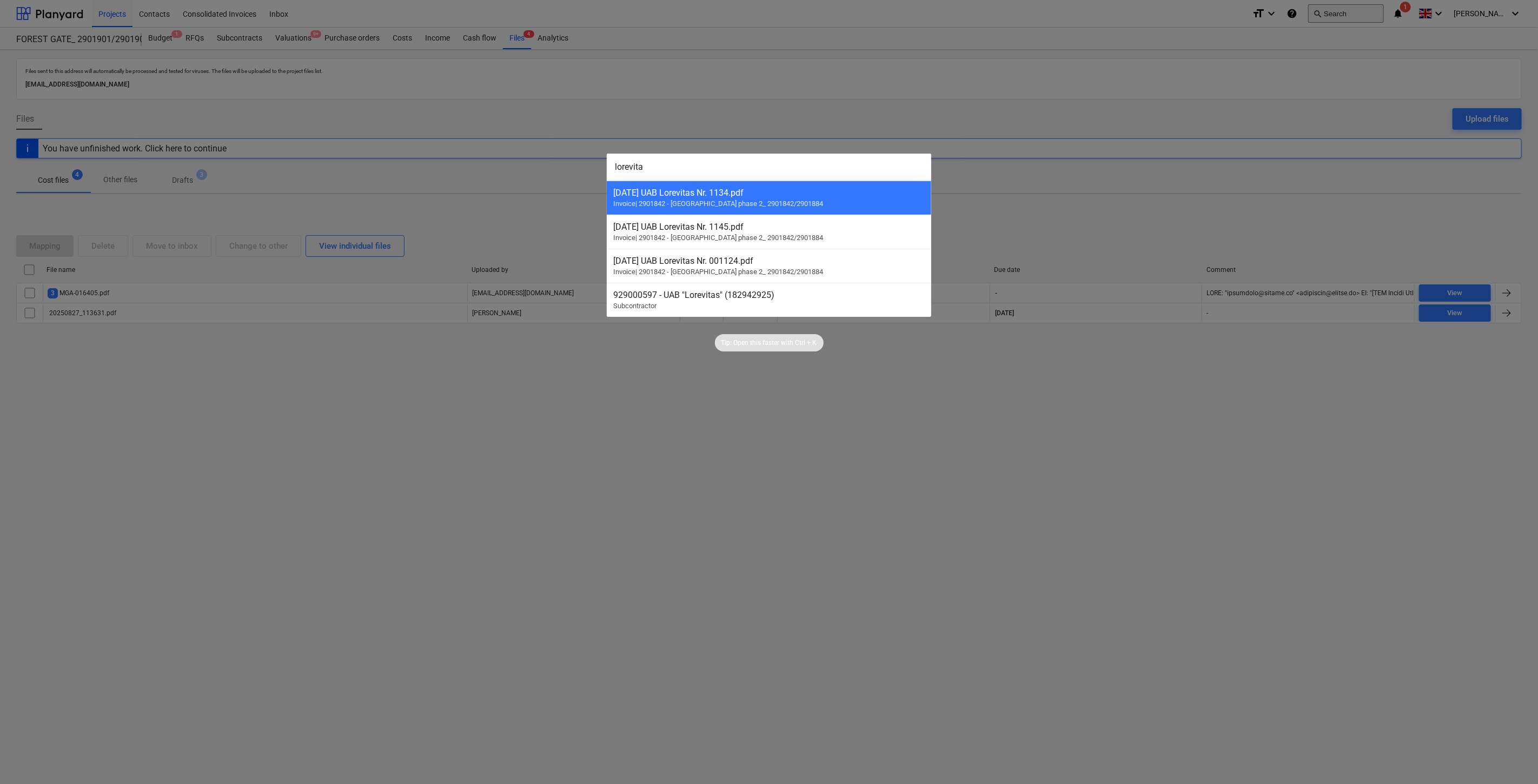
type input "lorevitas"
drag, startPoint x: 708, startPoint y: 313, endPoint x: 700, endPoint y: 317, distance: 8.9
click at [704, 315] on div "929000597 - UAB "Lorevitas" (182942925) Subcontractor" at bounding box center [769, 300] width 325 height 34
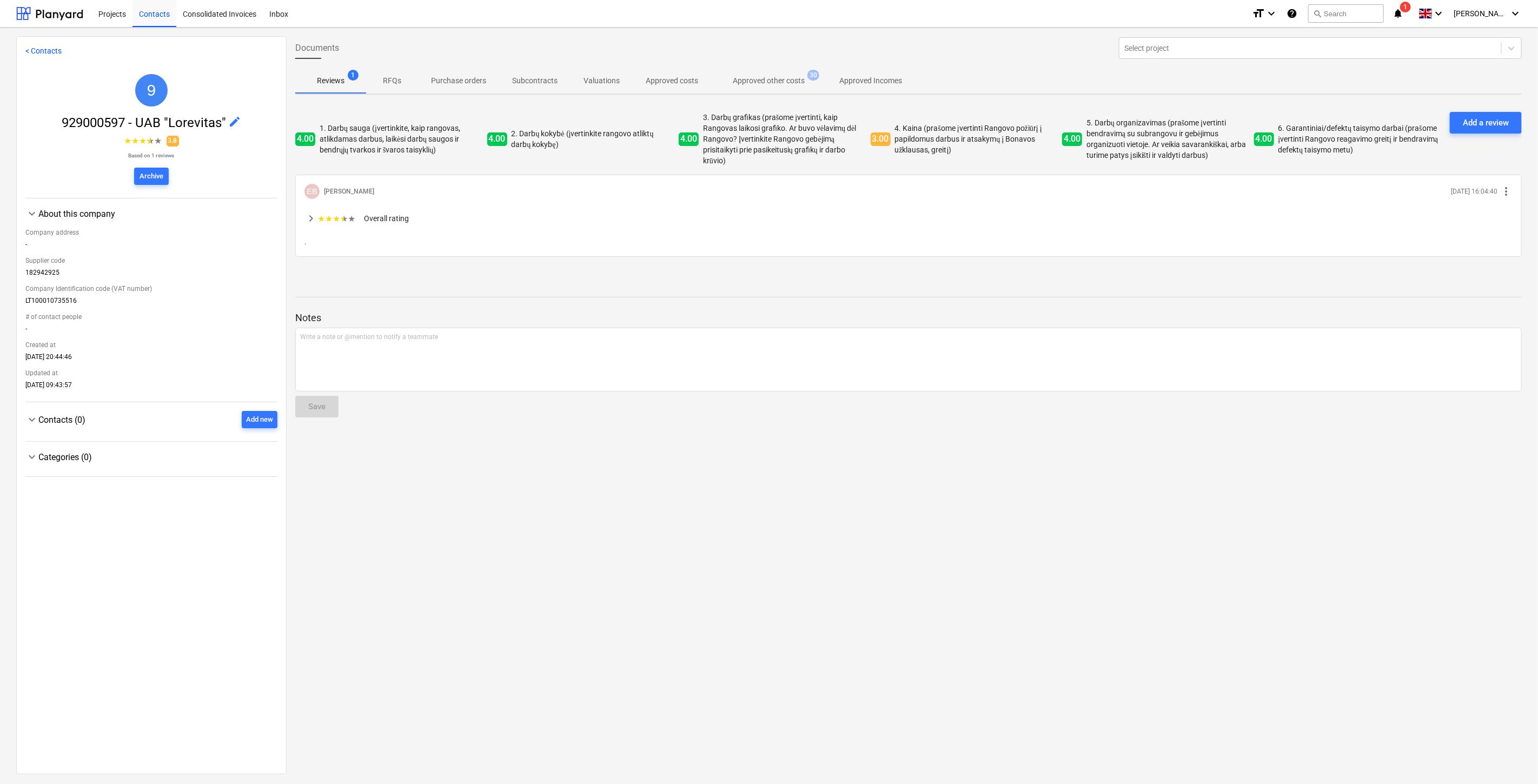
click at [760, 78] on p "Approved other costs" at bounding box center [768, 80] width 72 height 11
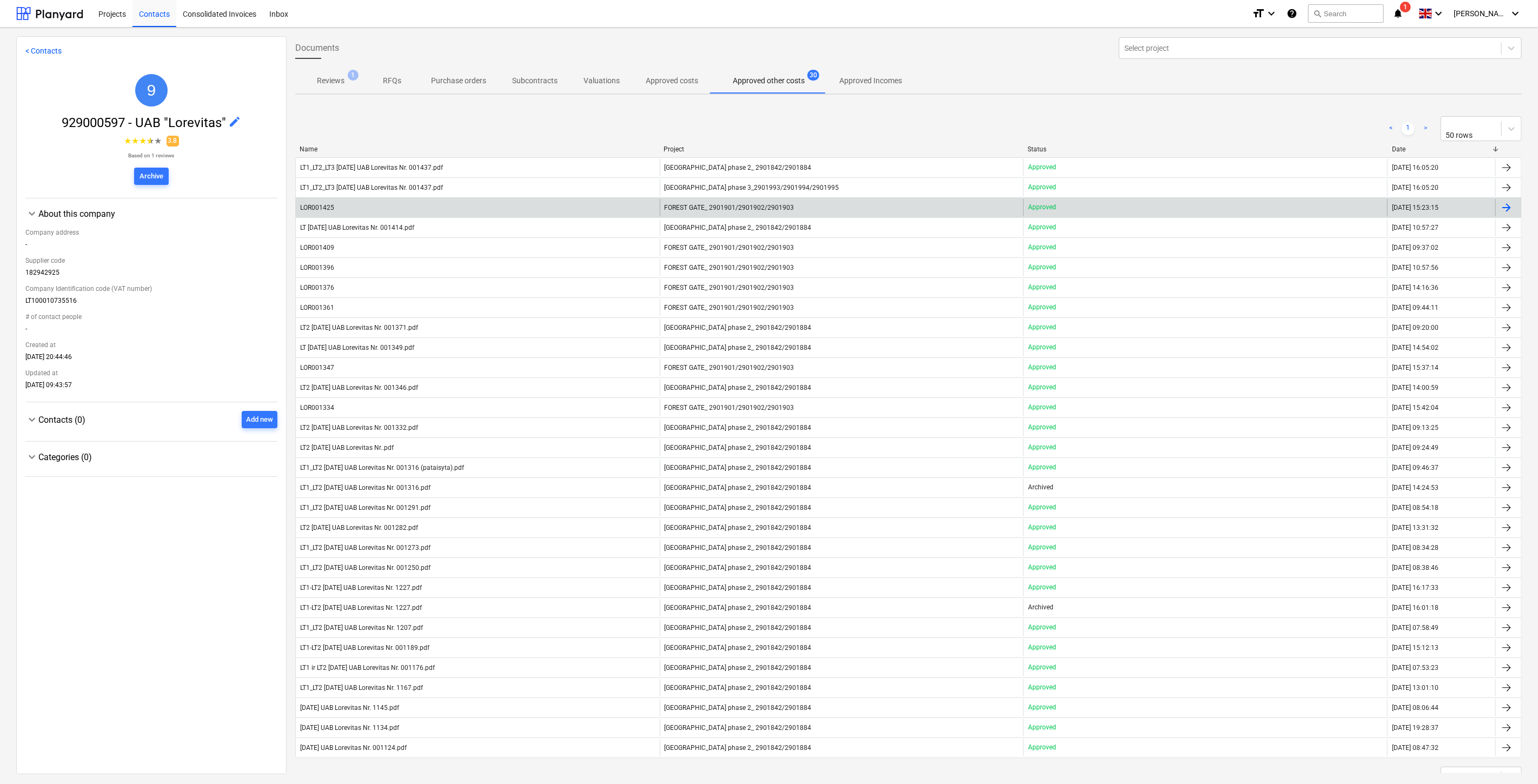
click at [577, 202] on div "LOR001425" at bounding box center [478, 207] width 364 height 17
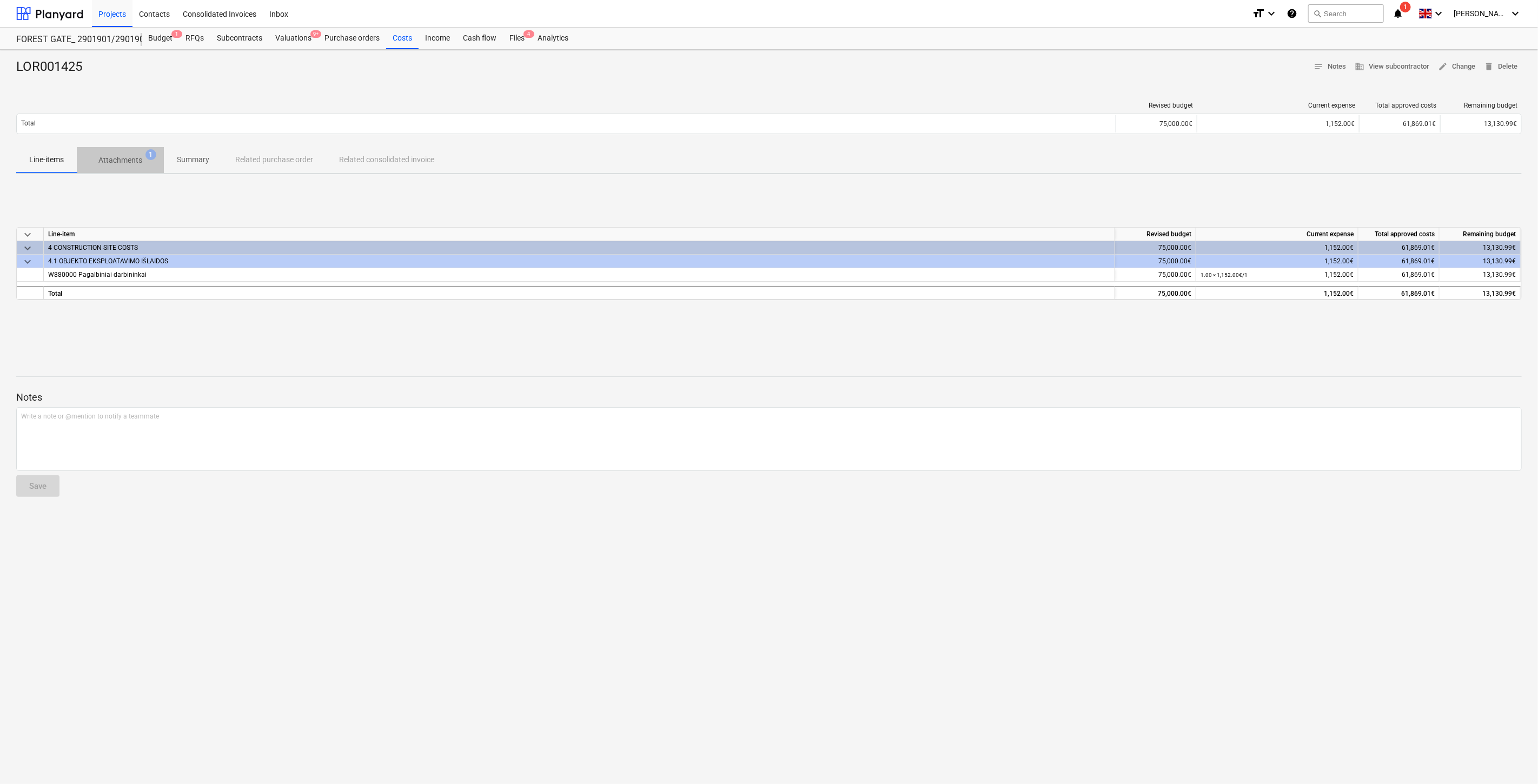
click at [150, 148] on button "Attachments 1" at bounding box center [120, 160] width 87 height 26
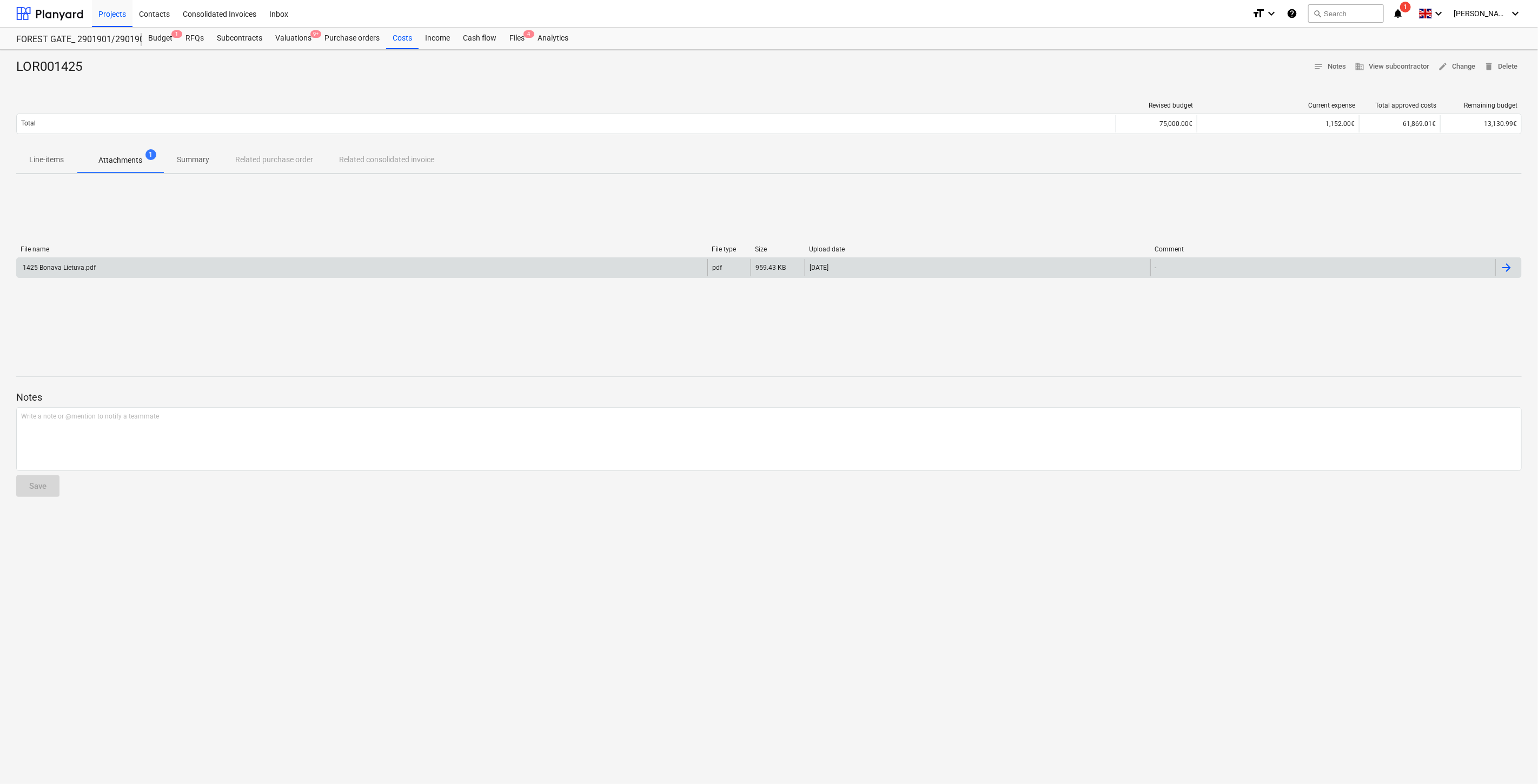
click at [146, 267] on div "1425 Bonava Lietuva.pdf" at bounding box center [362, 267] width 690 height 17
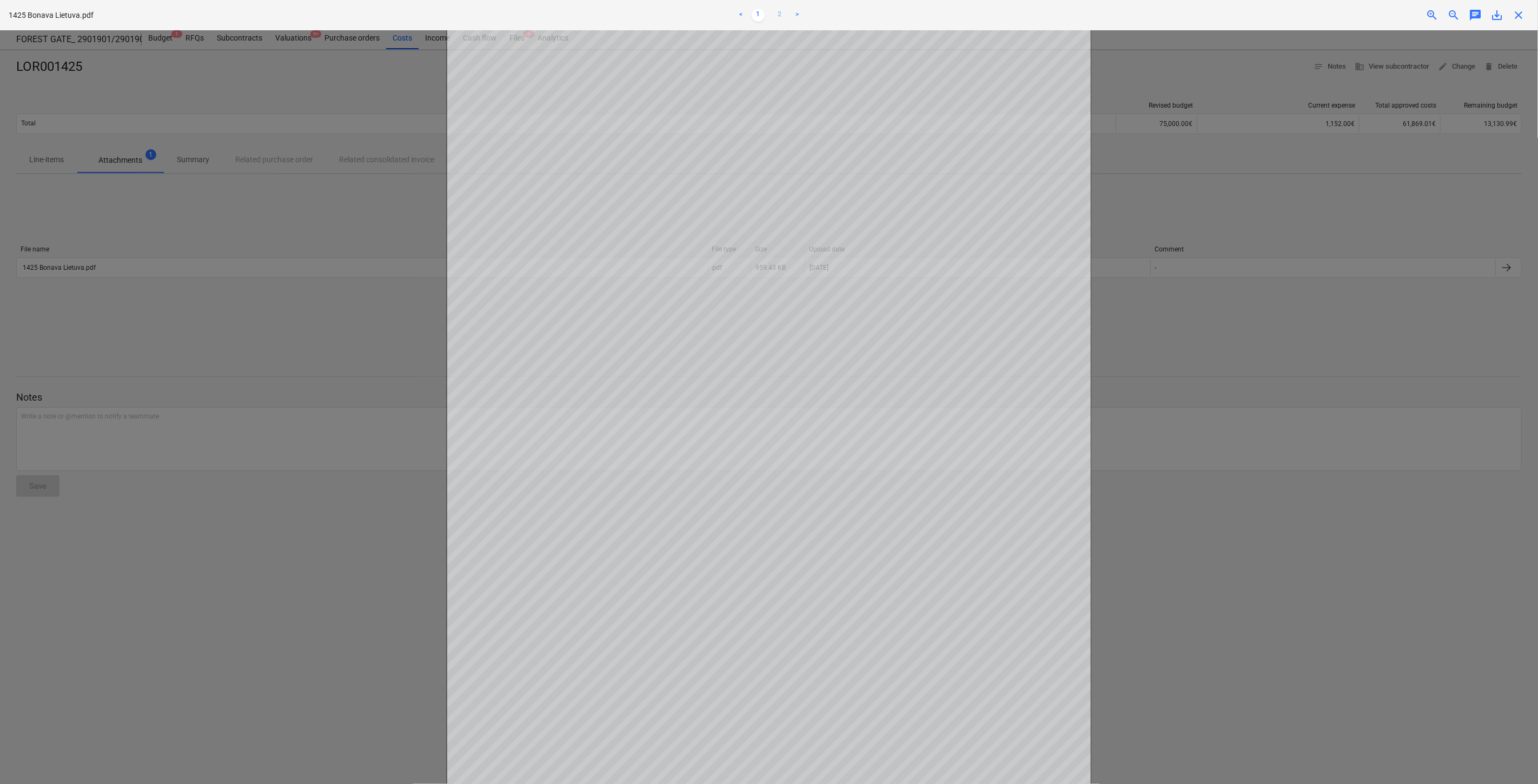
click at [781, 17] on link "2" at bounding box center [780, 15] width 13 height 13
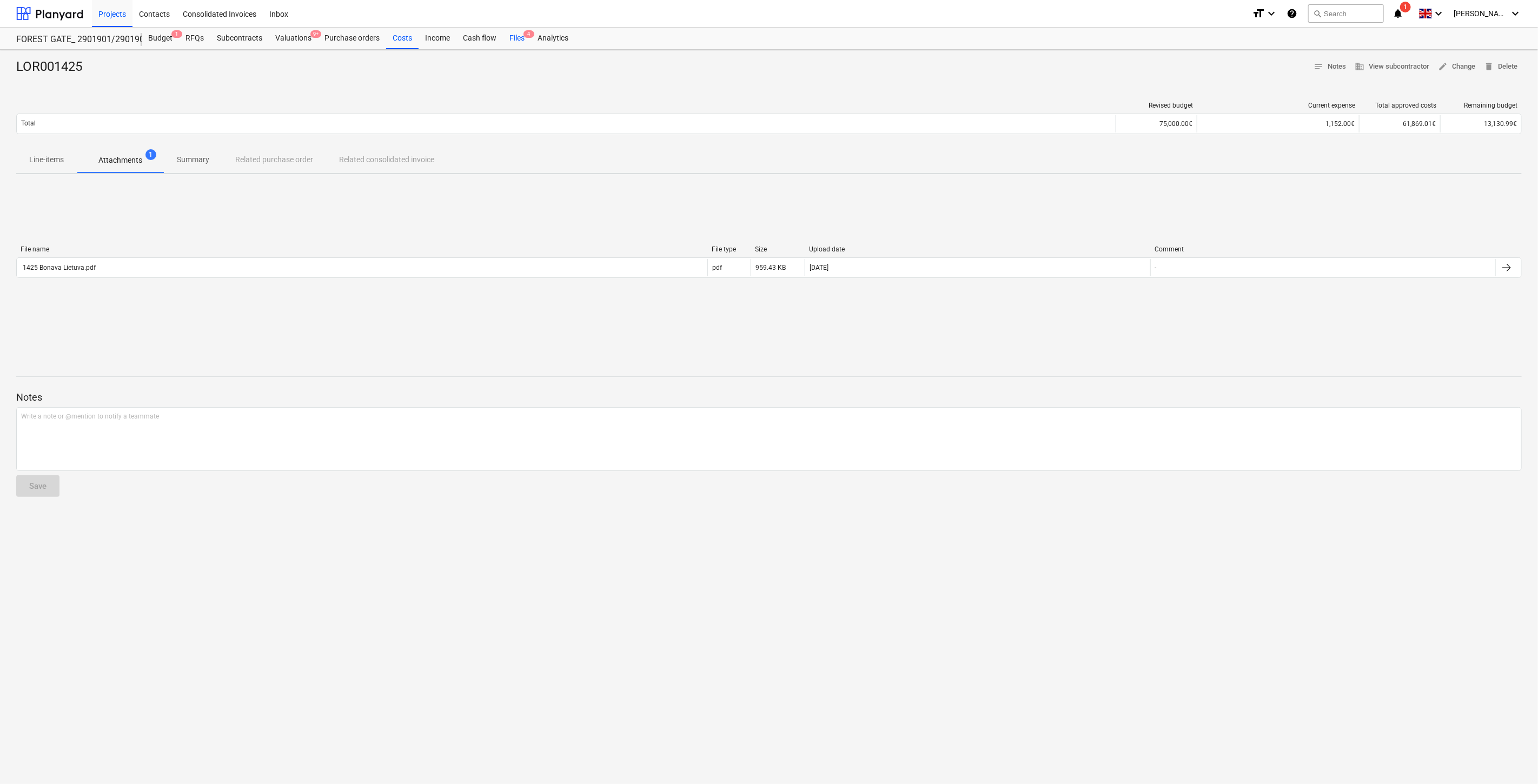
click at [509, 33] on div "Files 4" at bounding box center [517, 38] width 28 height 22
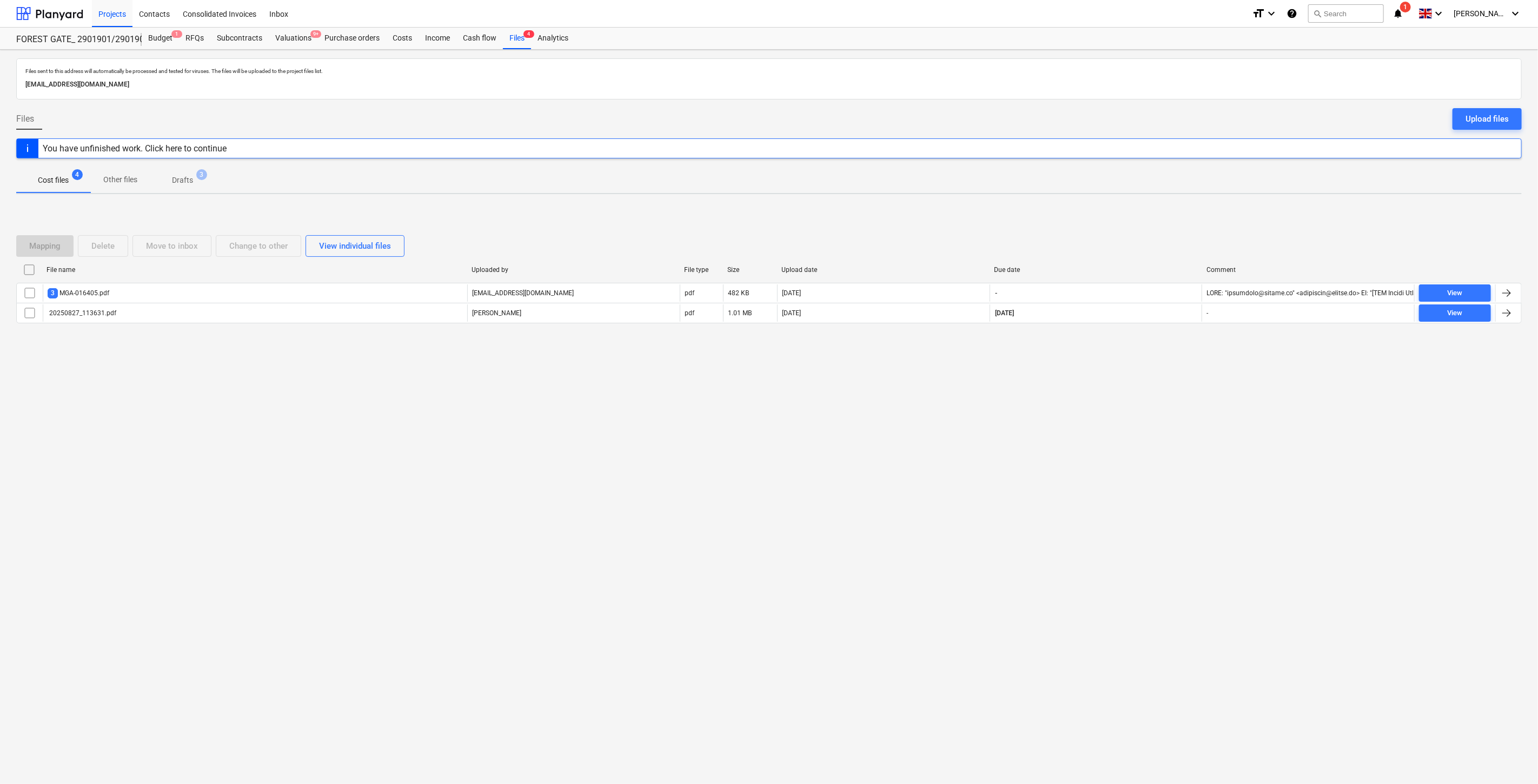
click at [1090, 555] on div "Files sent to this address will automatically be processed and tested for virus…" at bounding box center [769, 417] width 1538 height 734
drag, startPoint x: 1212, startPoint y: 380, endPoint x: 1229, endPoint y: 361, distance: 25.5
click at [1212, 380] on div "Files sent to this address will automatically be processed and tested for virus…" at bounding box center [769, 417] width 1538 height 734
click at [1229, 361] on div "Mapping Delete Move to inbox Change to other View individual files File name Up…" at bounding box center [769, 284] width 1506 height 162
click at [1365, 16] on button "search Search" at bounding box center [1346, 14] width 76 height 18
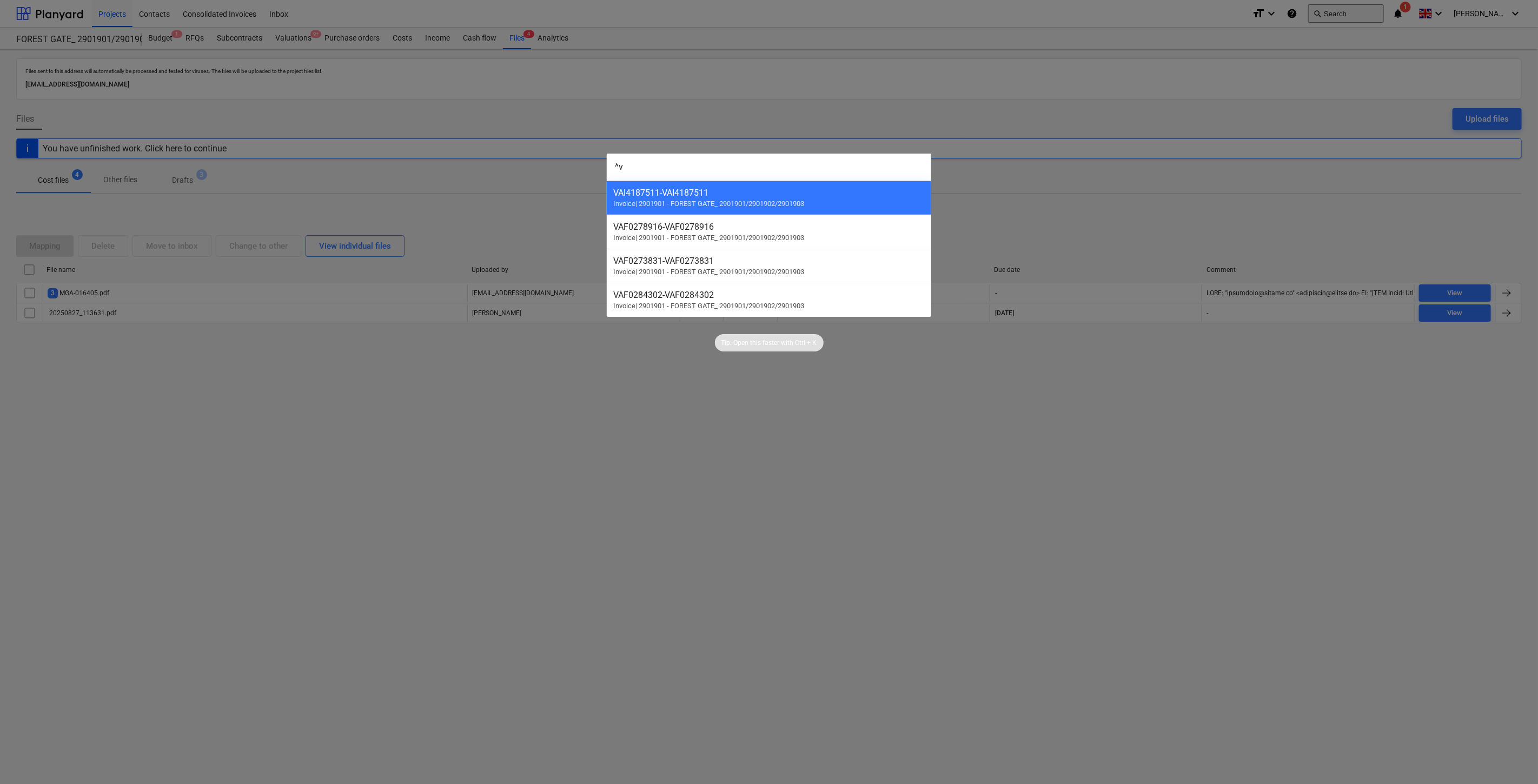
type input "^"
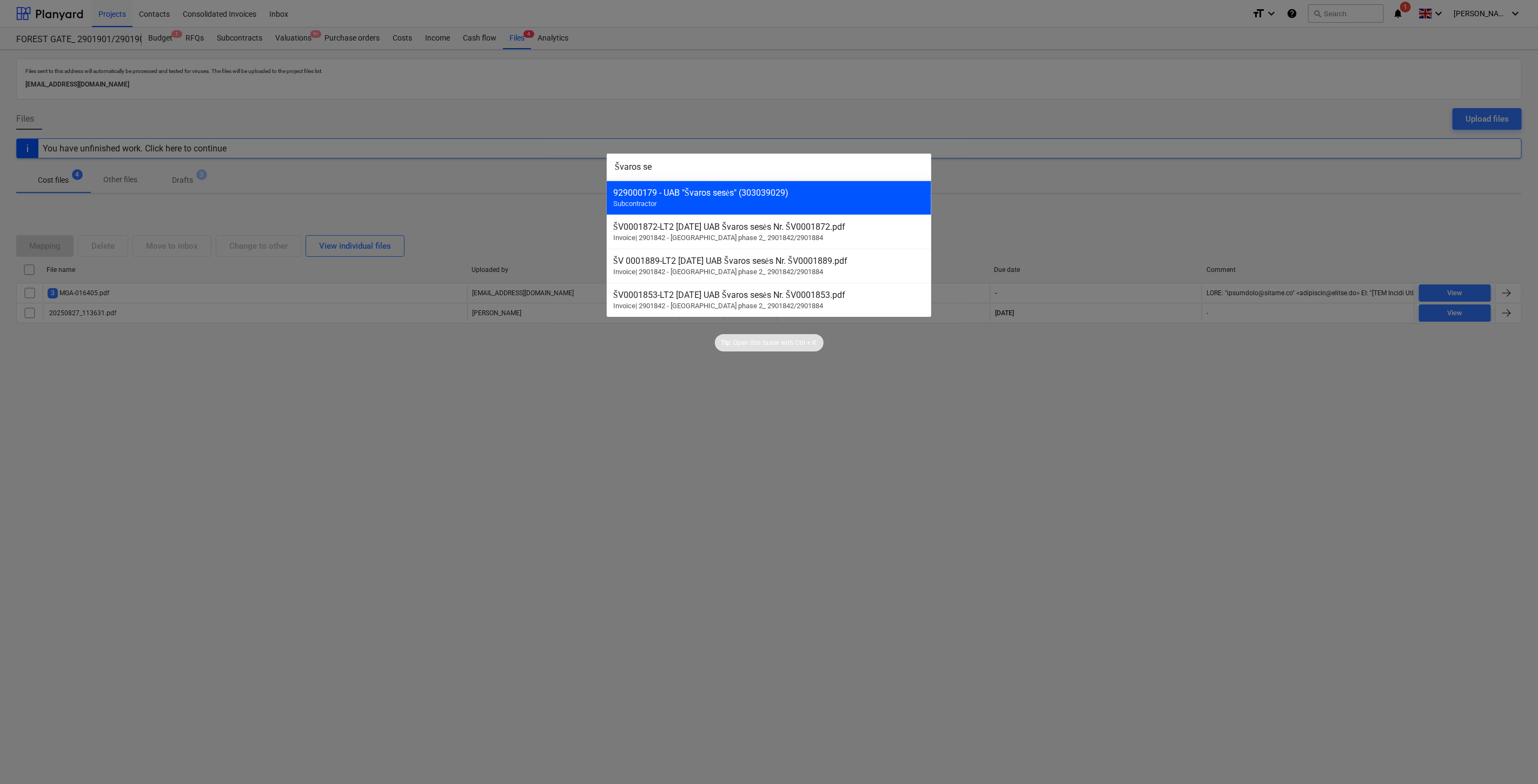
type input "Švaros se"
drag, startPoint x: 760, startPoint y: 193, endPoint x: 750, endPoint y: 191, distance: 10.2
click at [759, 196] on div "929000179 - UAB "Švaros sesės" (303039029)" at bounding box center [769, 193] width 311 height 11
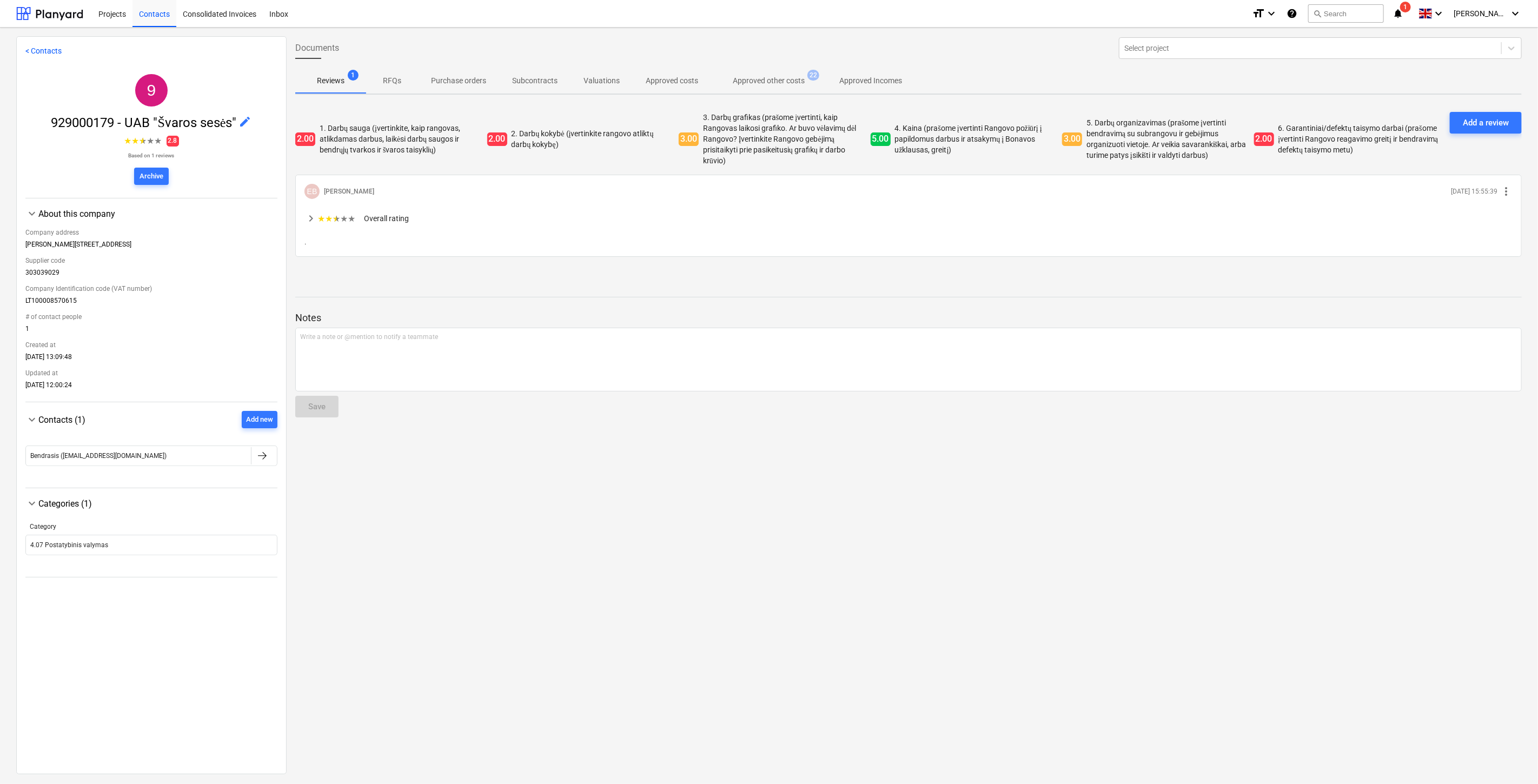
click at [743, 81] on p "Approved other costs" at bounding box center [768, 80] width 72 height 11
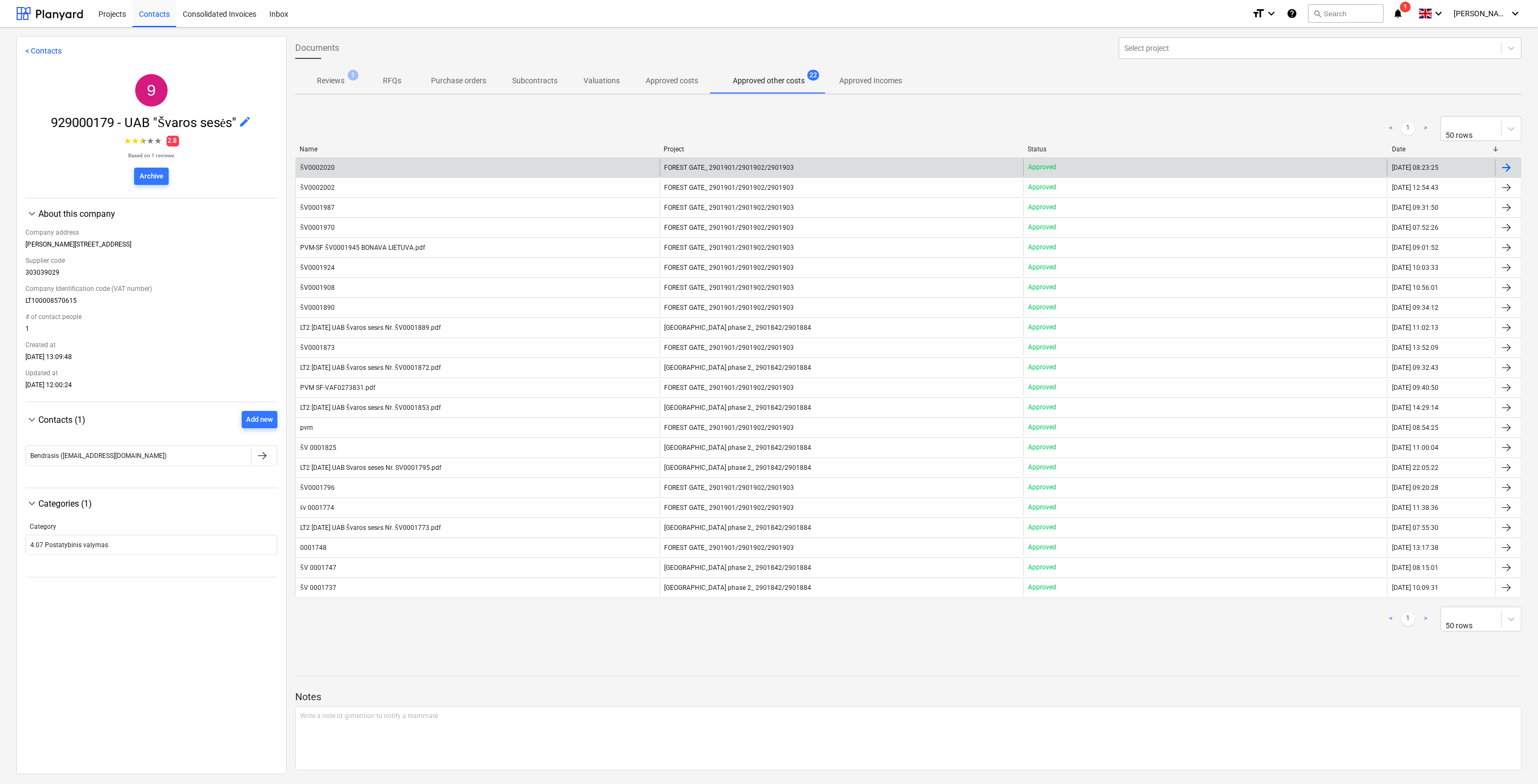
click at [582, 169] on div "ŠV0002020" at bounding box center [478, 167] width 364 height 17
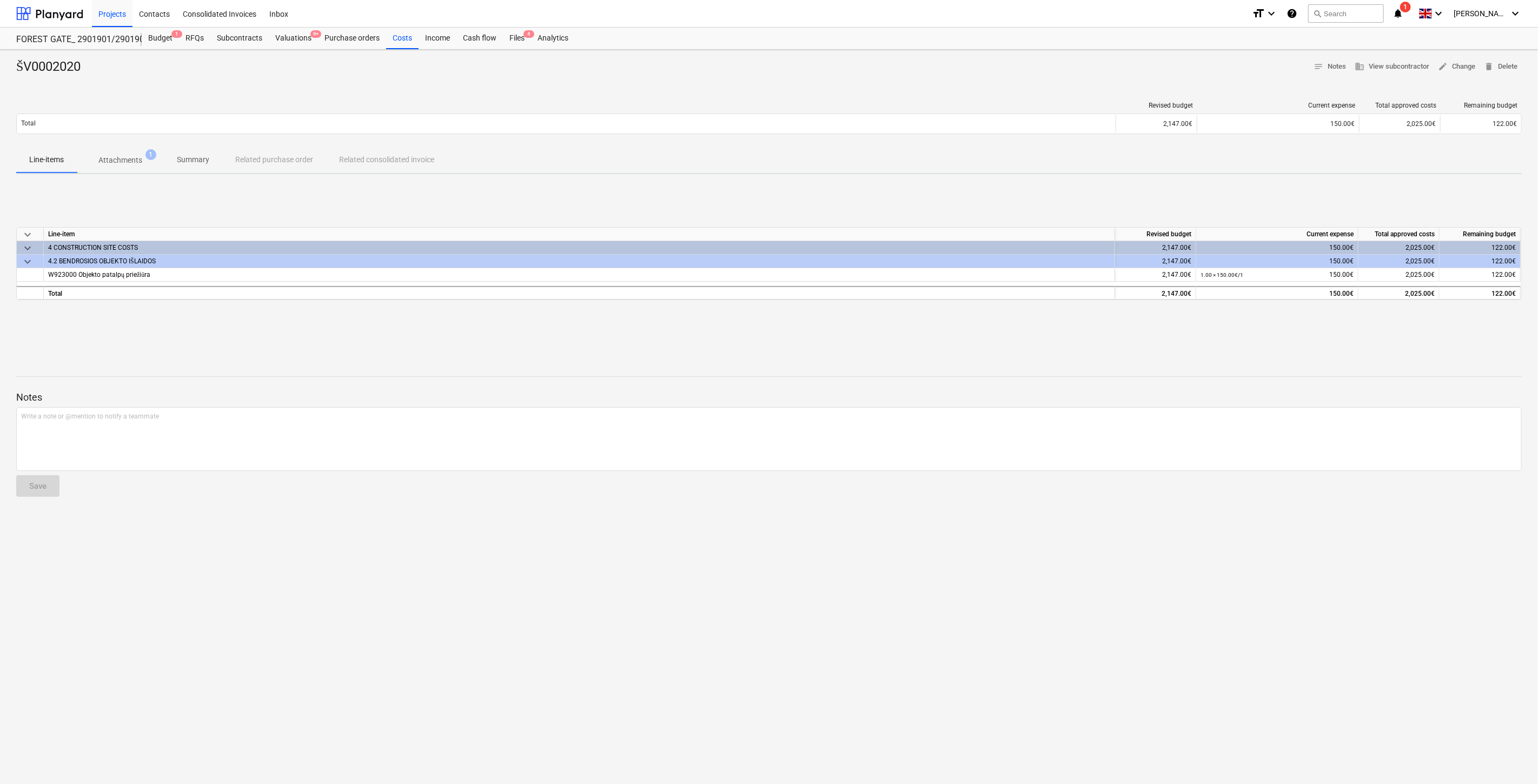
click at [136, 161] on p "Attachments" at bounding box center [120, 160] width 44 height 11
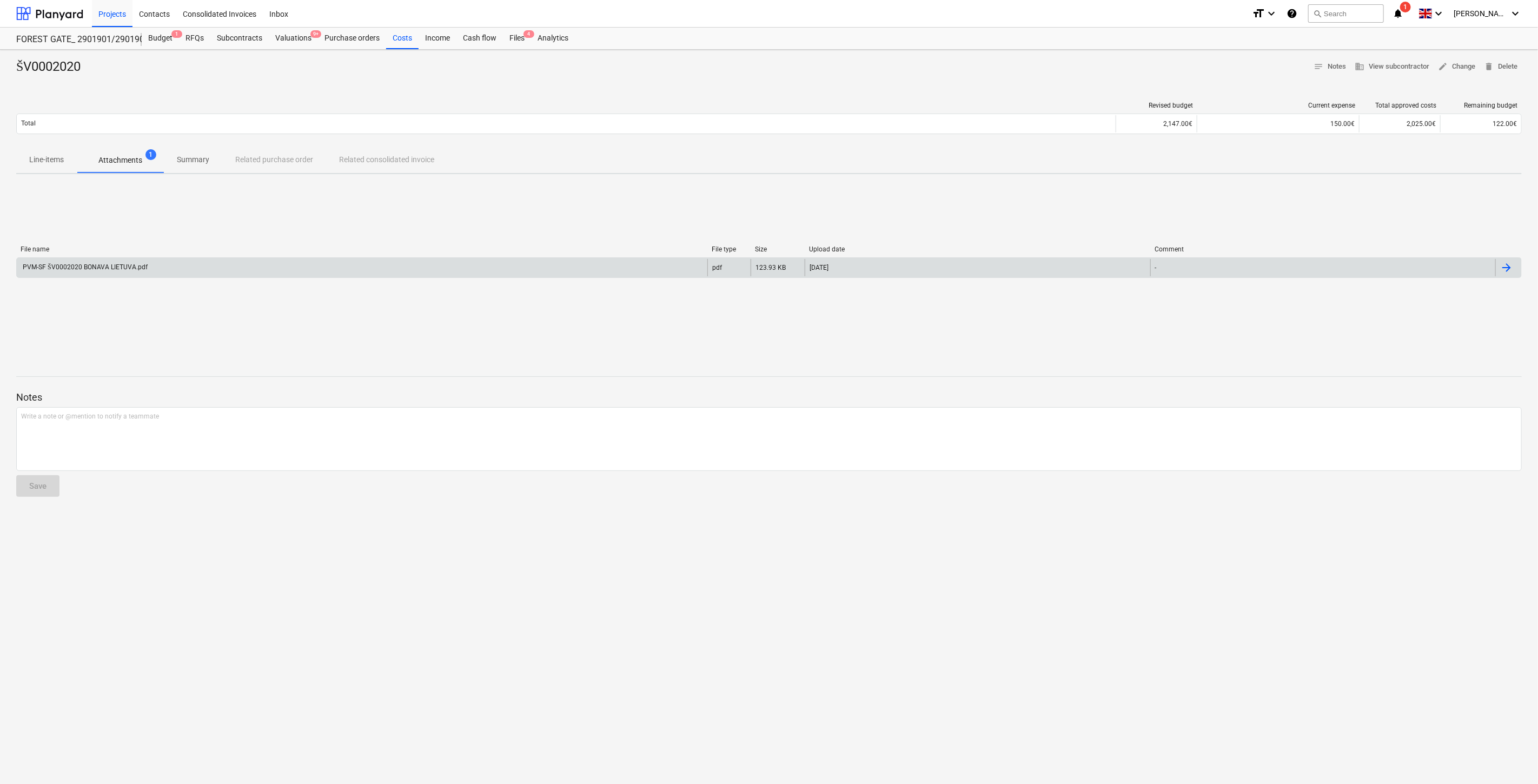
click at [185, 267] on div "PVM-SF ŠV0002020 BONAVA LIETUVA.pdf" at bounding box center [362, 267] width 690 height 17
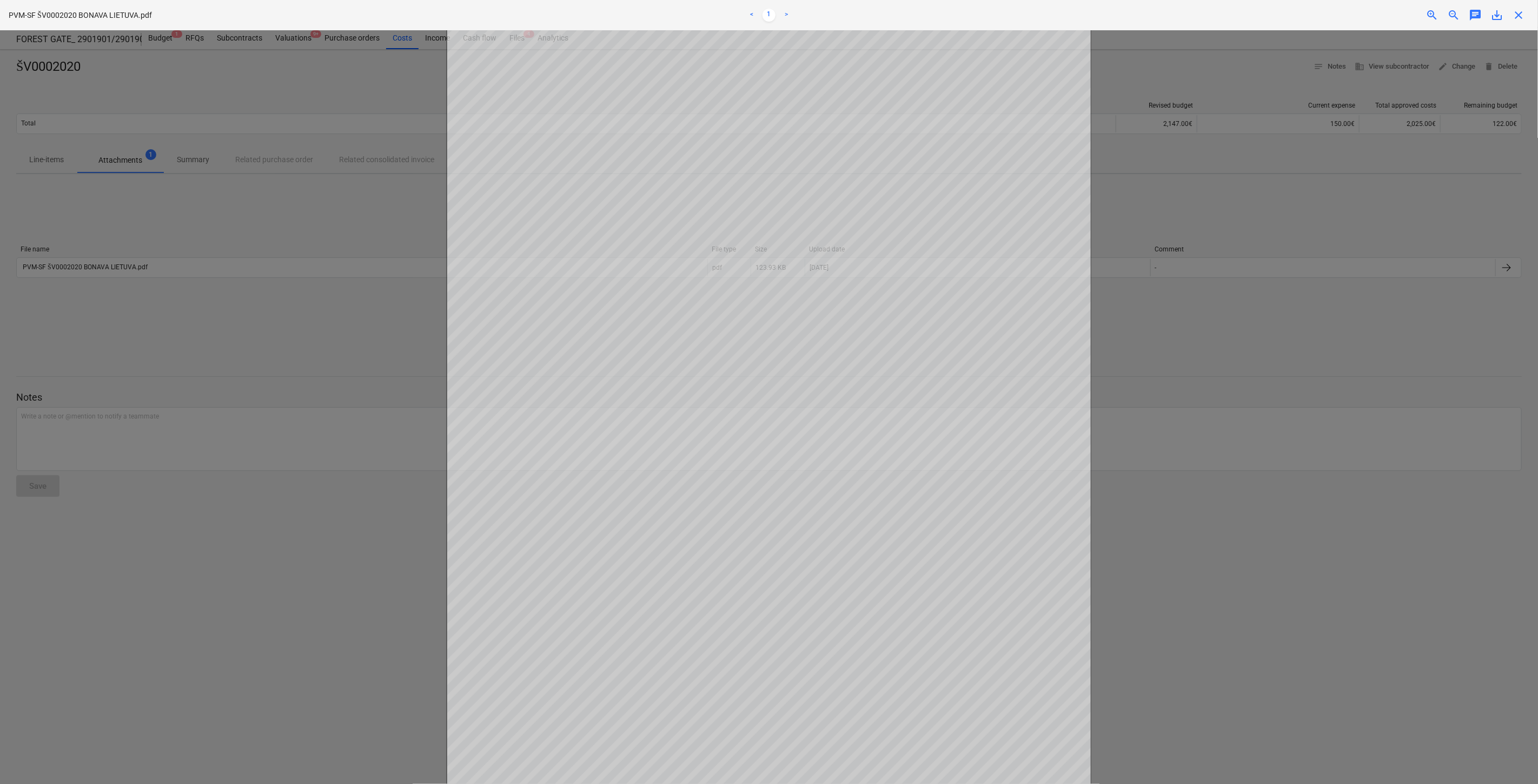
scroll to position [158, 0]
click at [1170, 326] on div at bounding box center [769, 407] width 1538 height 754
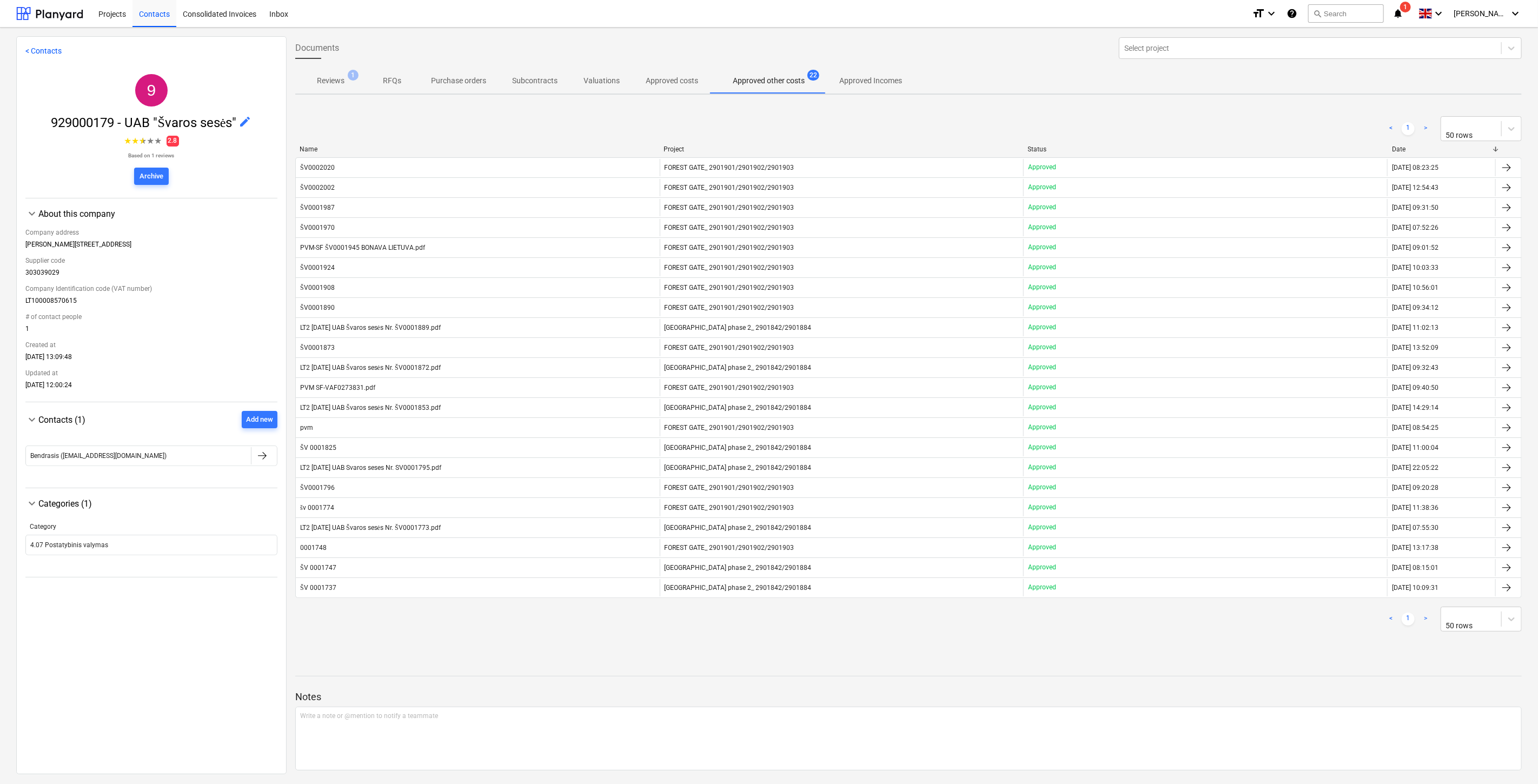
click at [388, 206] on div "ŠV0001987" at bounding box center [478, 207] width 364 height 17
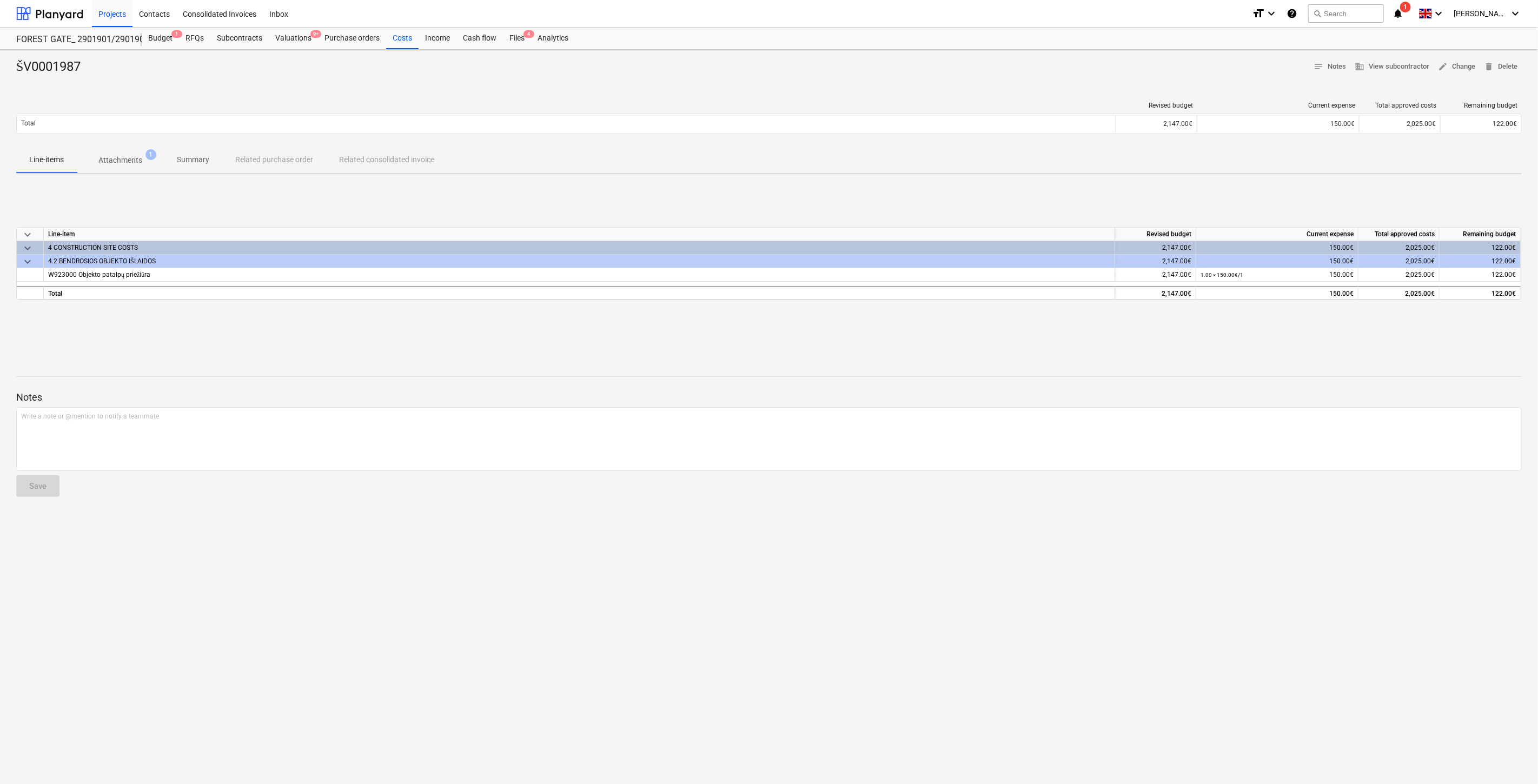
click at [122, 163] on p "Attachments" at bounding box center [120, 160] width 44 height 11
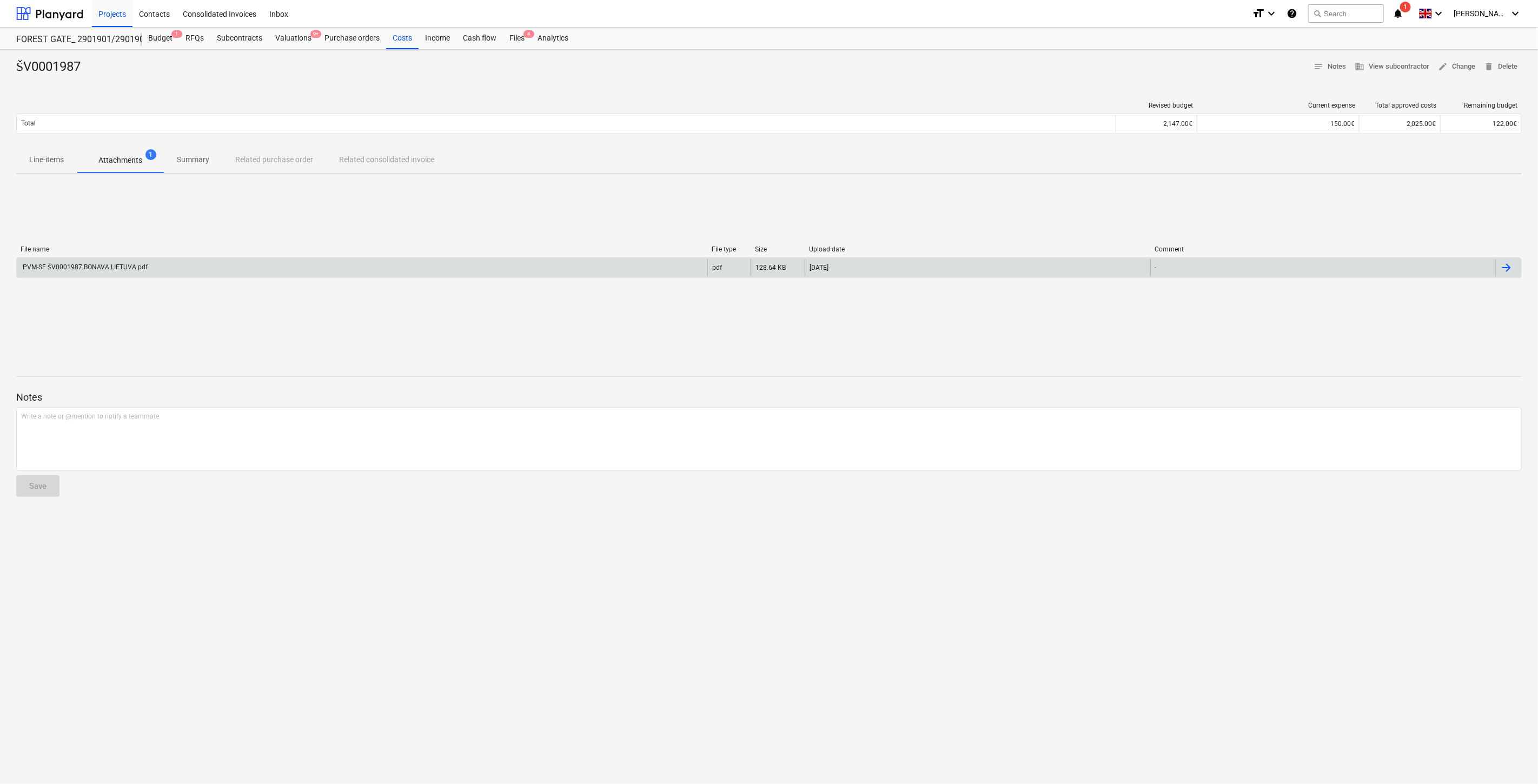
click at [357, 271] on div "PVM-SF ŠV0001987 BONAVA LIETUVA.pdf" at bounding box center [362, 267] width 690 height 17
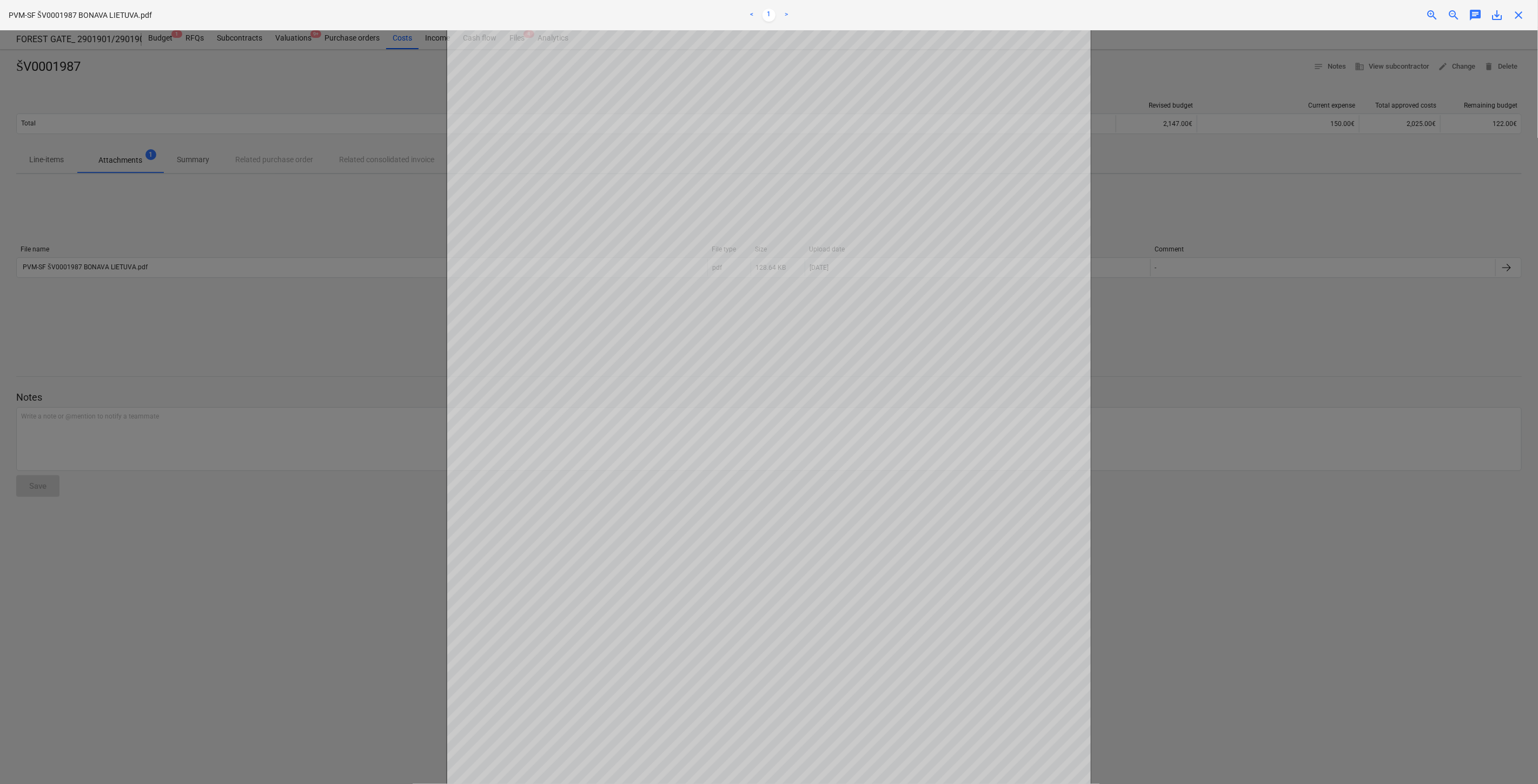
drag, startPoint x: 1317, startPoint y: 347, endPoint x: 1094, endPoint y: 190, distance: 272.7
click at [1313, 338] on div at bounding box center [769, 407] width 1538 height 754
click at [1518, 12] on span "close" at bounding box center [1519, 15] width 13 height 13
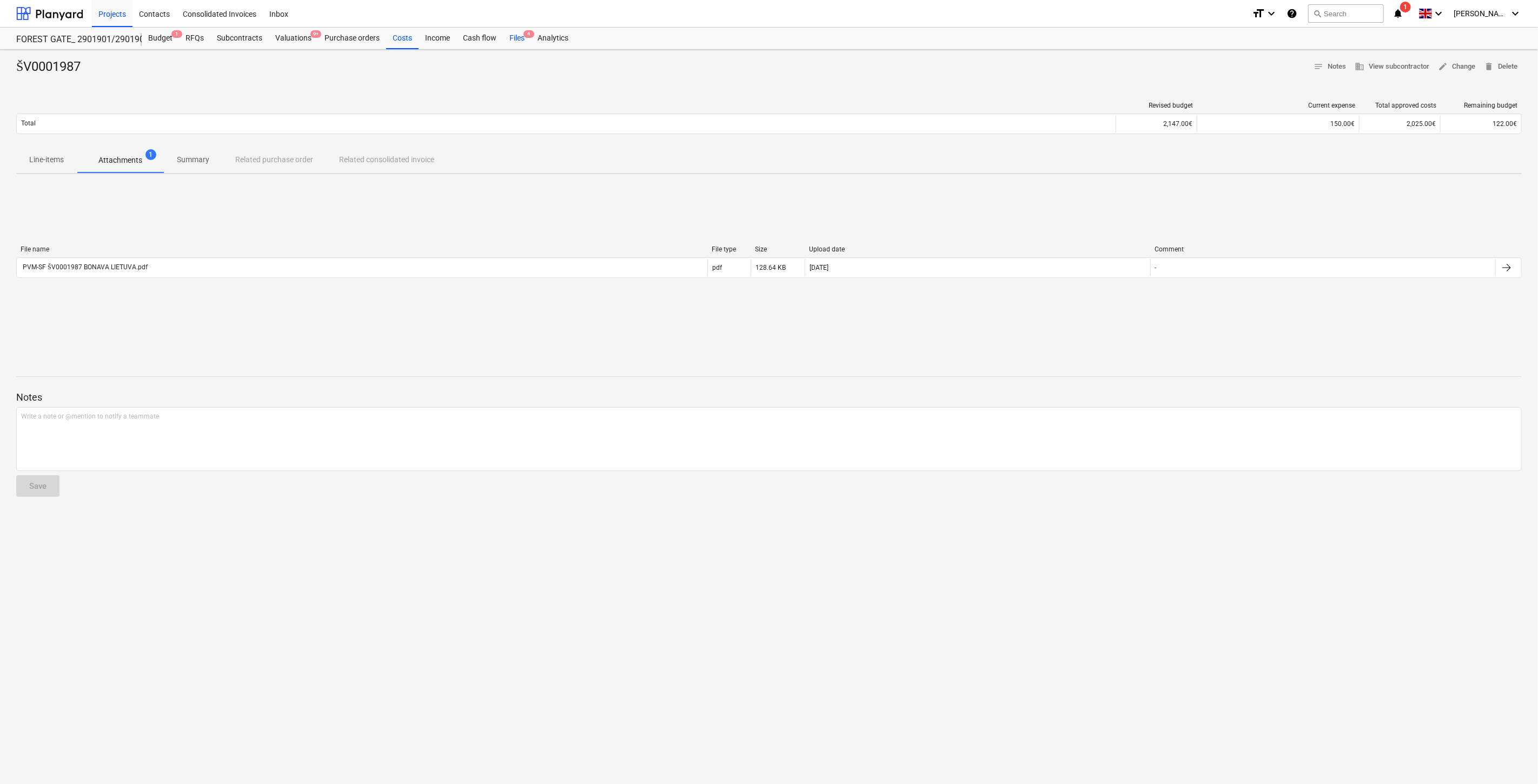
click at [522, 39] on div "Files 4" at bounding box center [517, 38] width 28 height 22
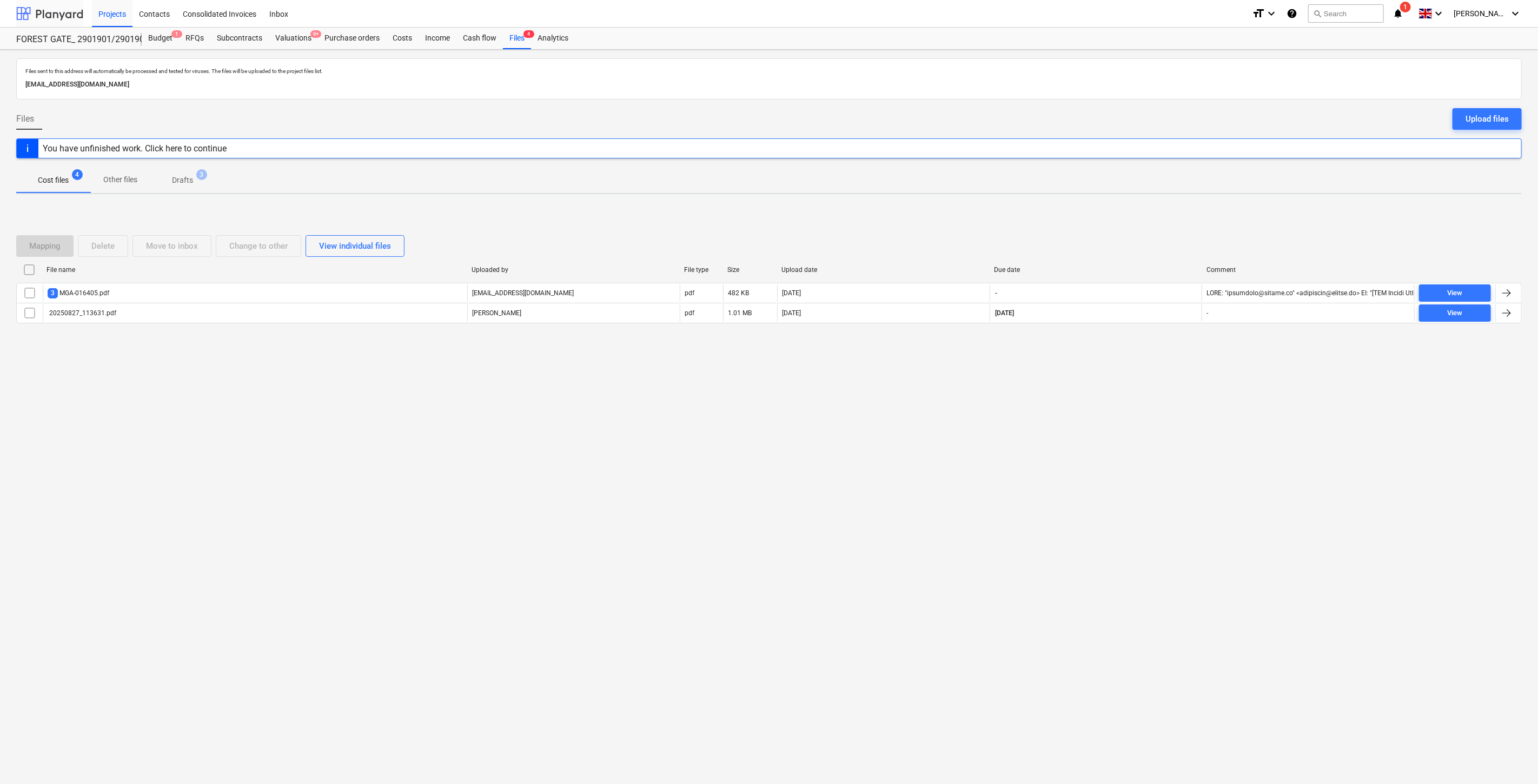
click at [49, 11] on div at bounding box center [50, 13] width 67 height 27
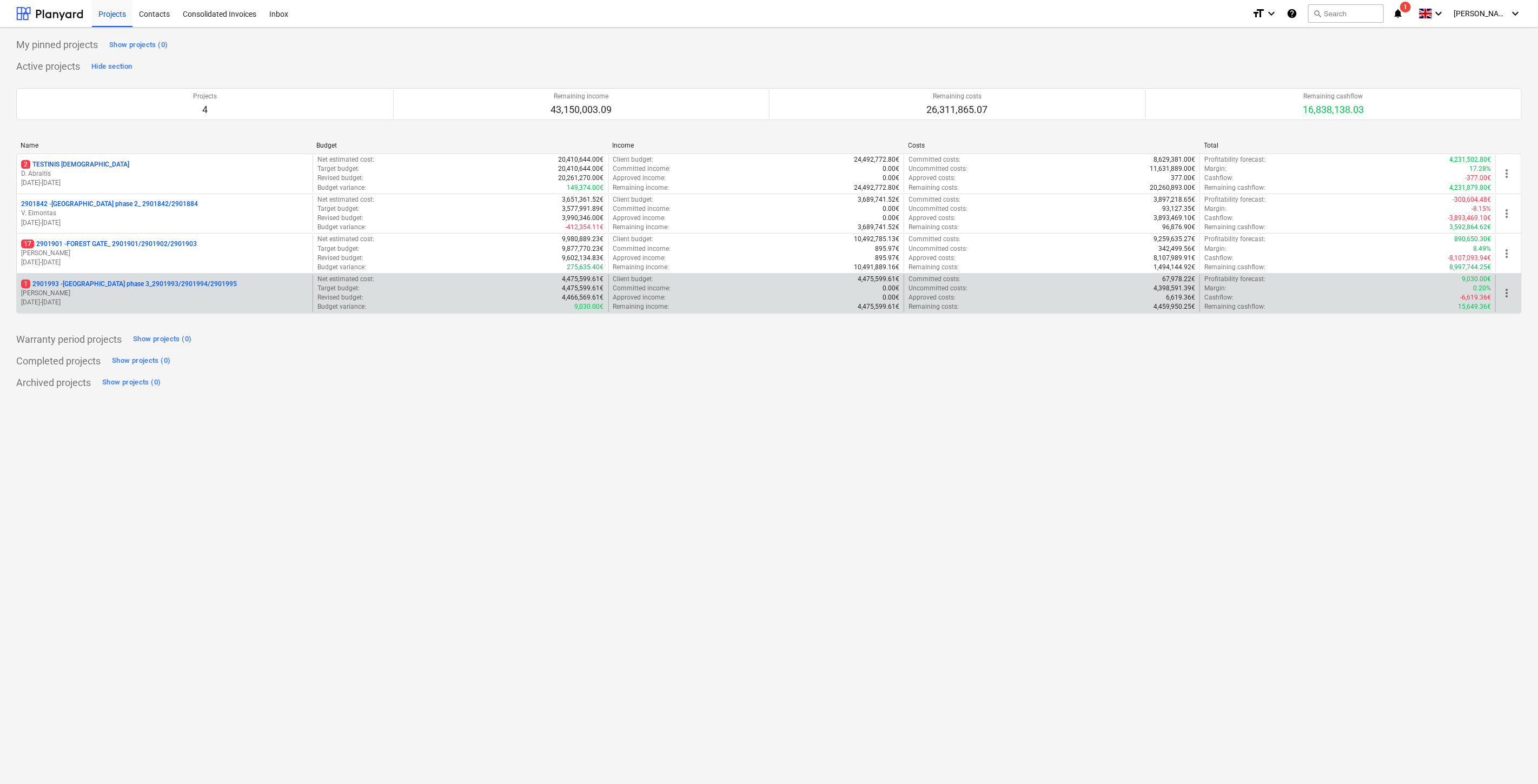
click at [93, 288] on p "1 2901993 - [GEOGRAPHIC_DATA] phase 3_2901993/2901994/2901995" at bounding box center [129, 284] width 215 height 9
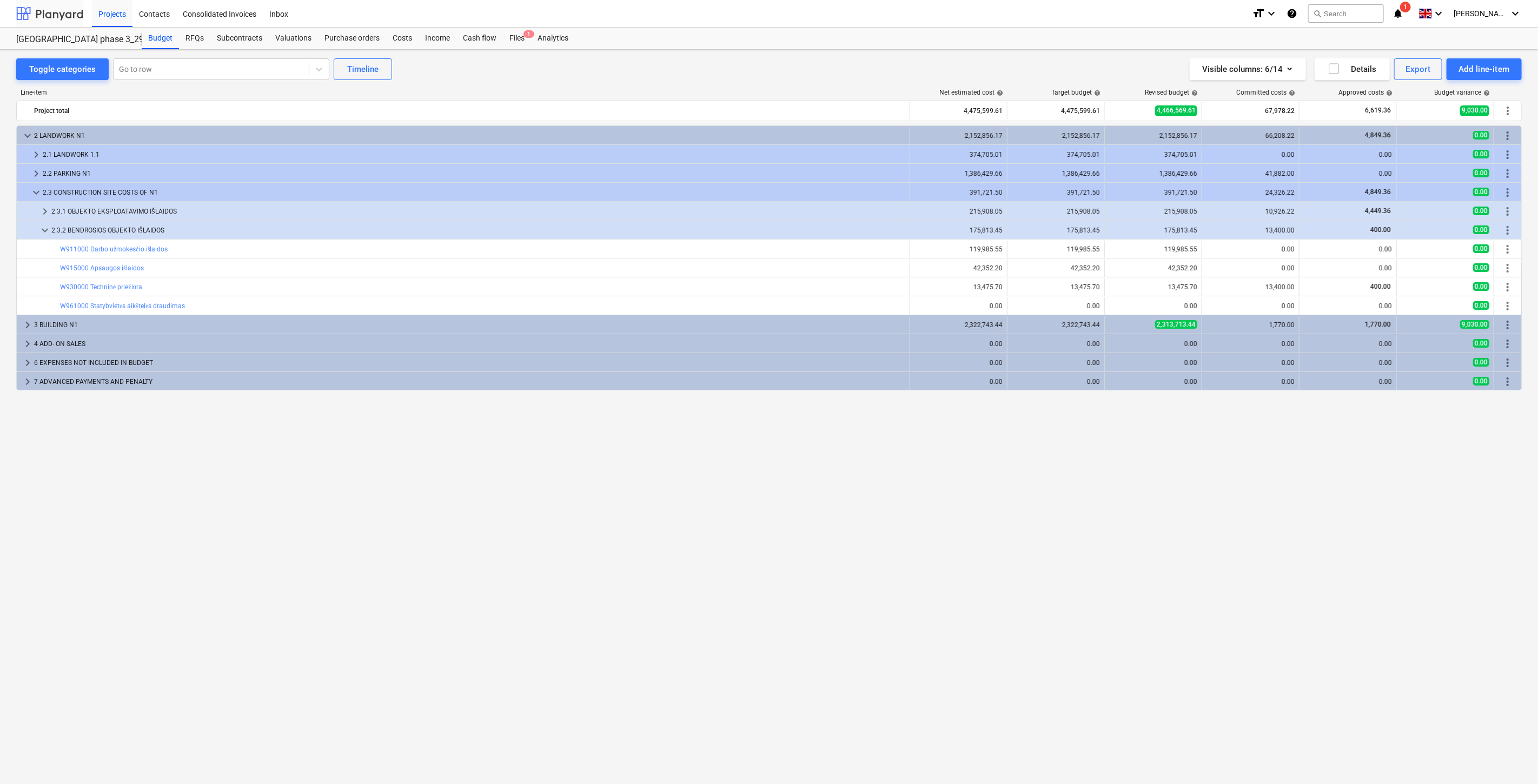
click at [57, 12] on div at bounding box center [50, 13] width 67 height 27
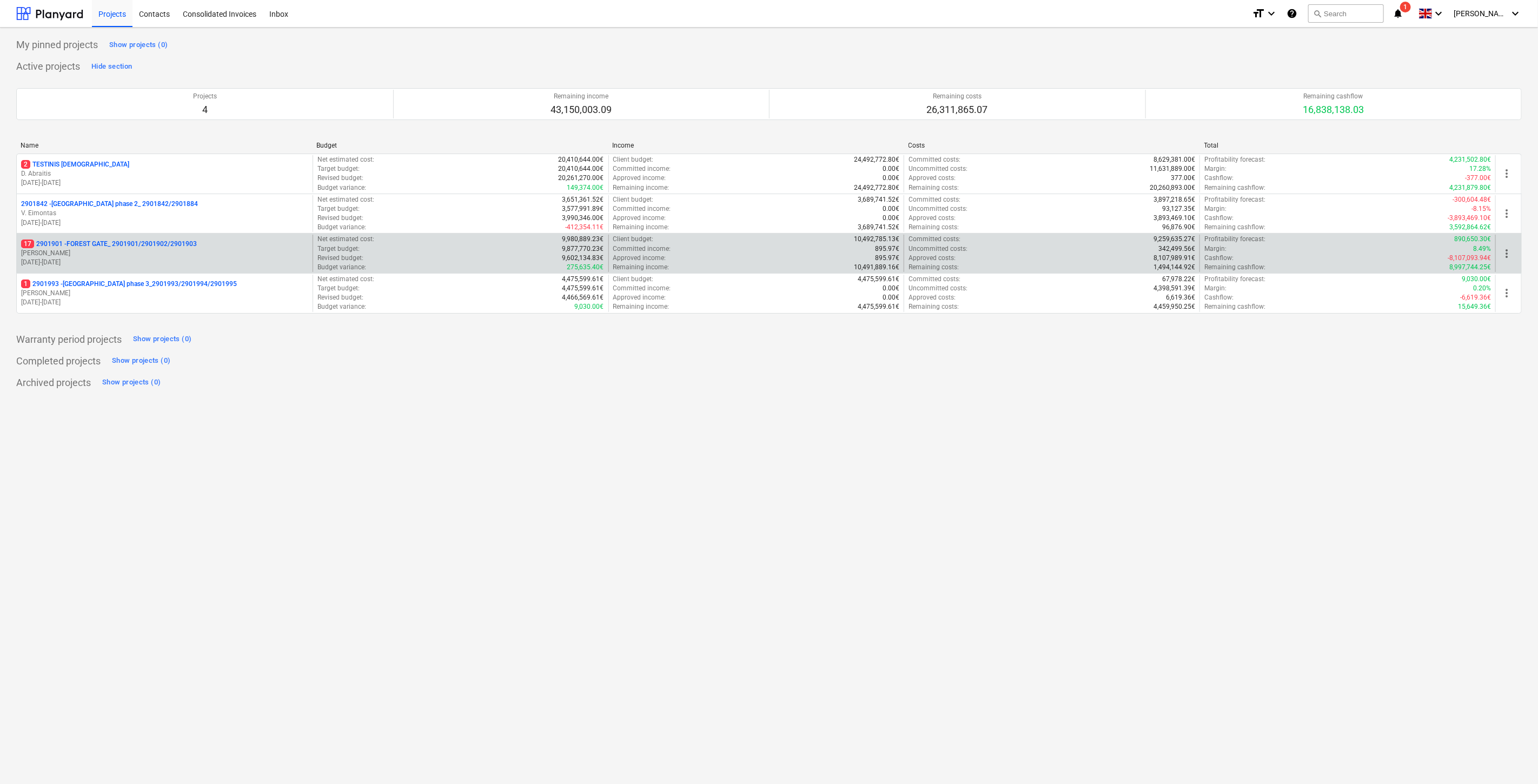
click at [108, 253] on p "[PERSON_NAME]" at bounding box center [164, 253] width 287 height 9
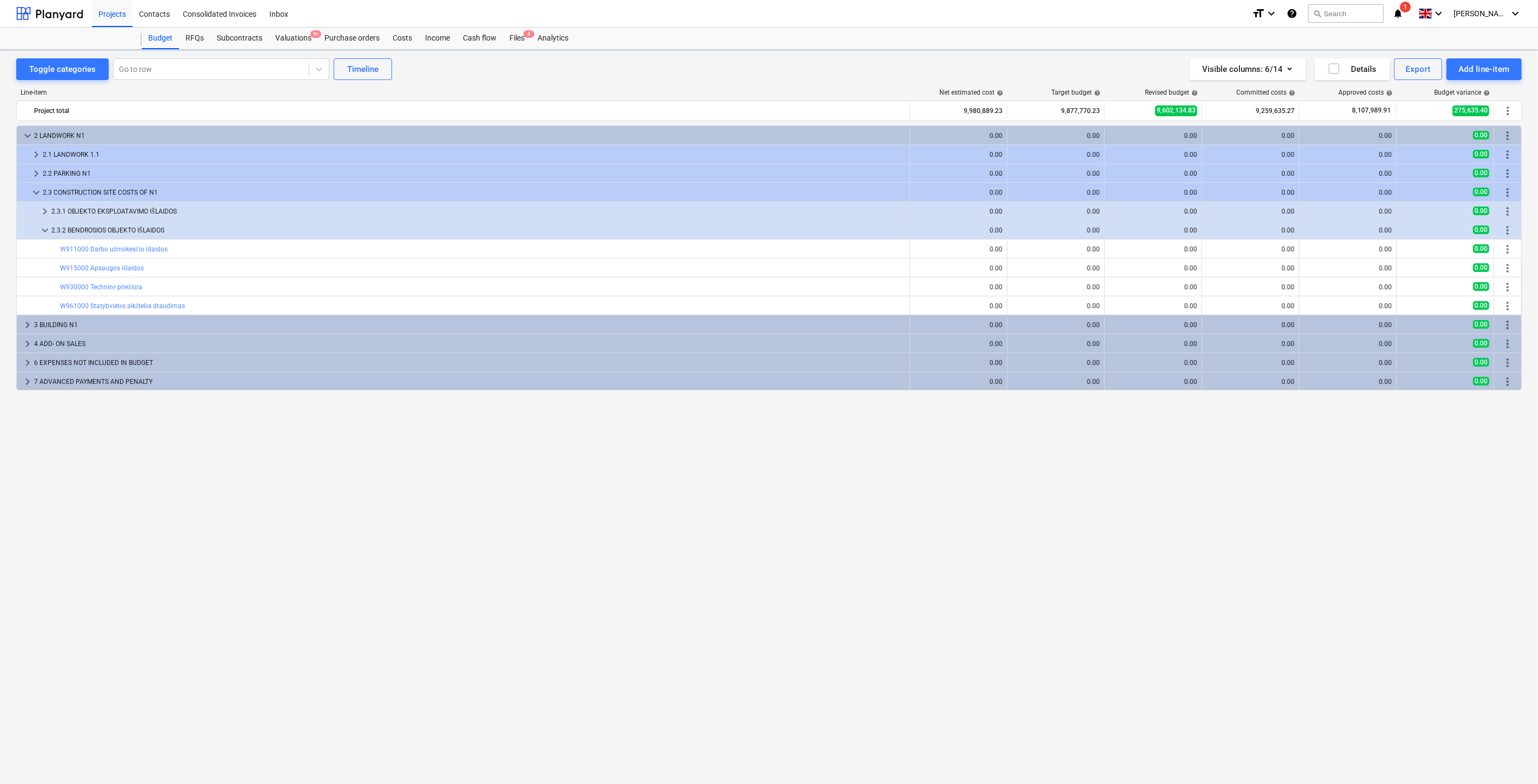
click at [527, 33] on span "4" at bounding box center [529, 34] width 11 height 8
